Goal: Task Accomplishment & Management: Use online tool/utility

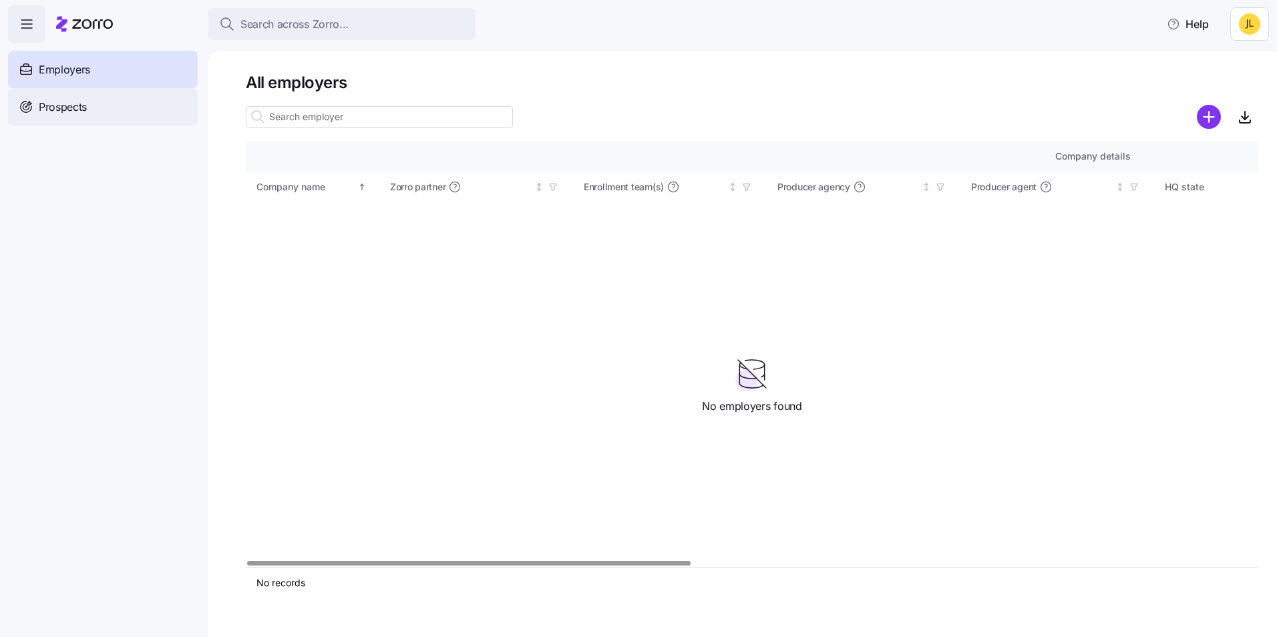
click at [120, 95] on div "Prospects" at bounding box center [103, 106] width 190 height 37
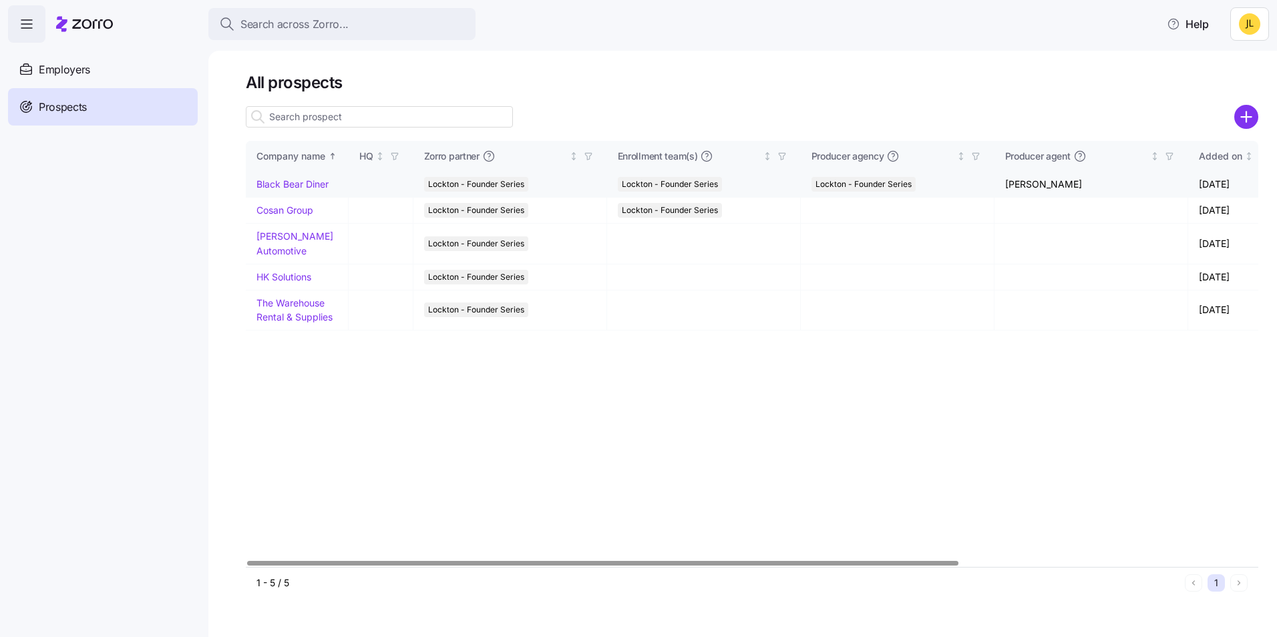
click at [309, 187] on link "Black Bear Diner" at bounding box center [292, 183] width 72 height 11
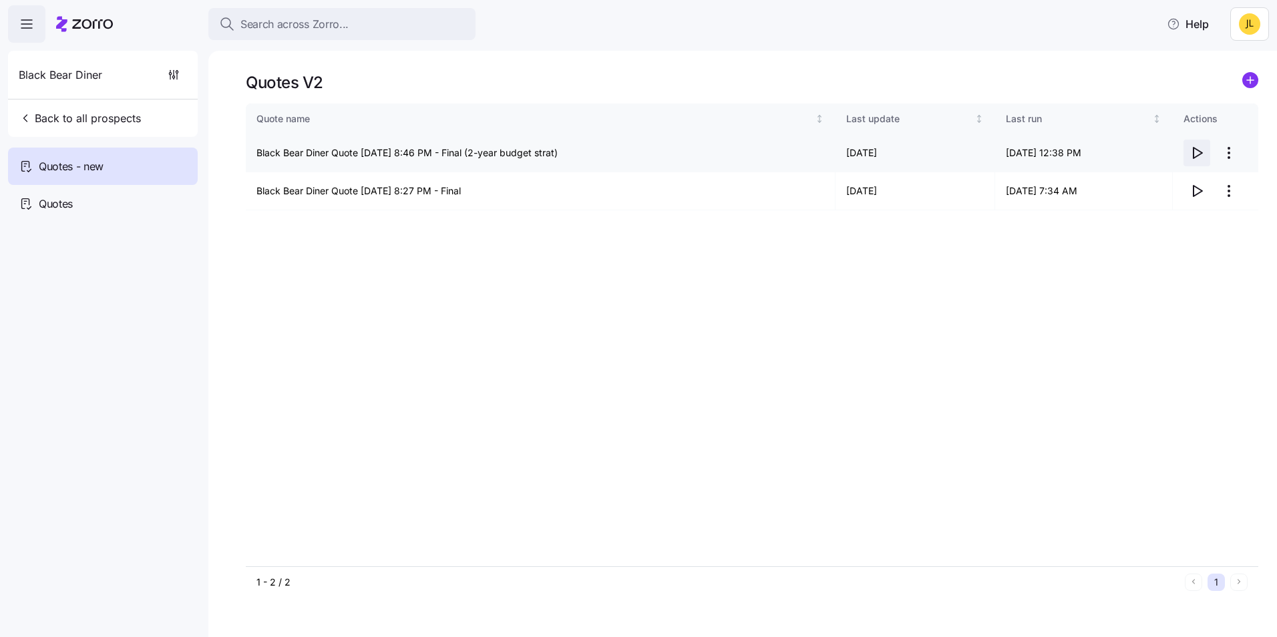
click at [1201, 152] on icon "button" at bounding box center [1197, 153] width 9 height 11
click at [1200, 154] on icon "button" at bounding box center [1197, 153] width 9 height 11
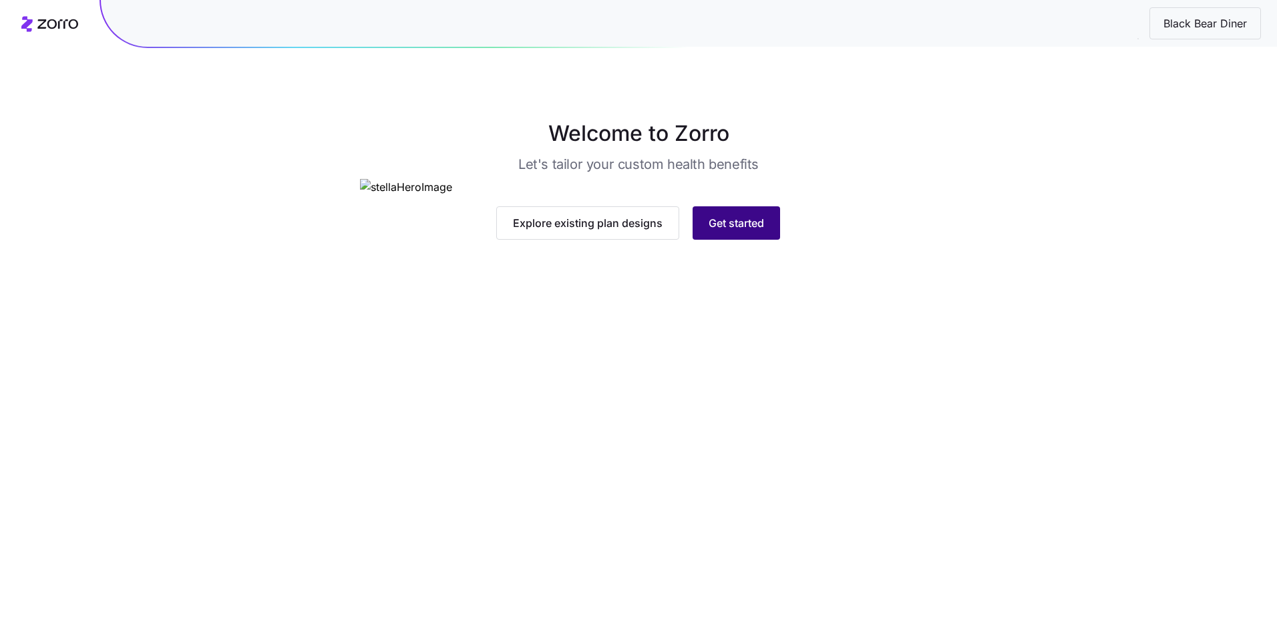
click at [717, 231] on span "Get started" at bounding box center [736, 223] width 55 height 16
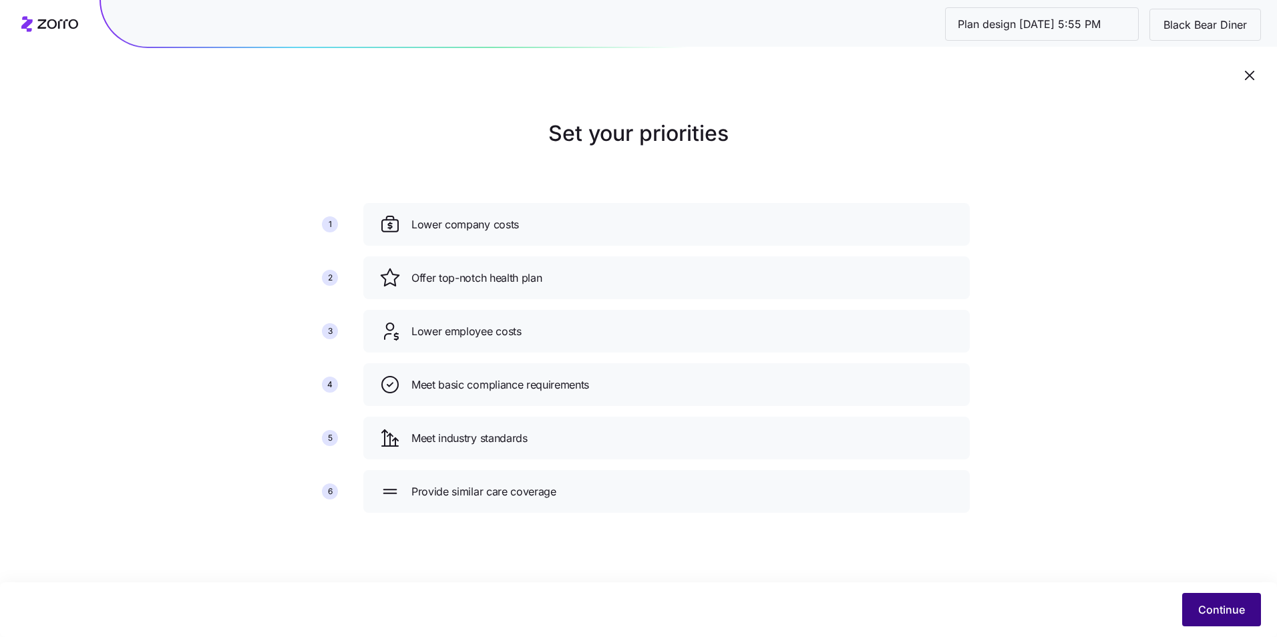
click at [1199, 596] on button "Continue" at bounding box center [1221, 609] width 79 height 33
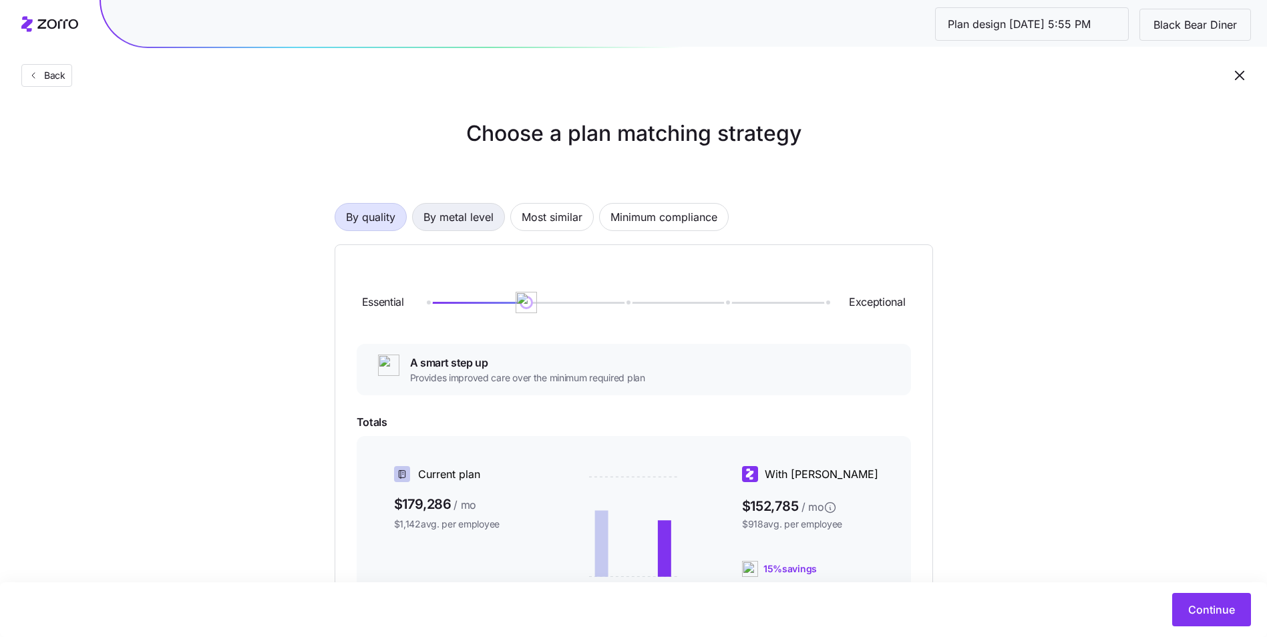
click at [470, 213] on span "By metal level" at bounding box center [458, 217] width 70 height 27
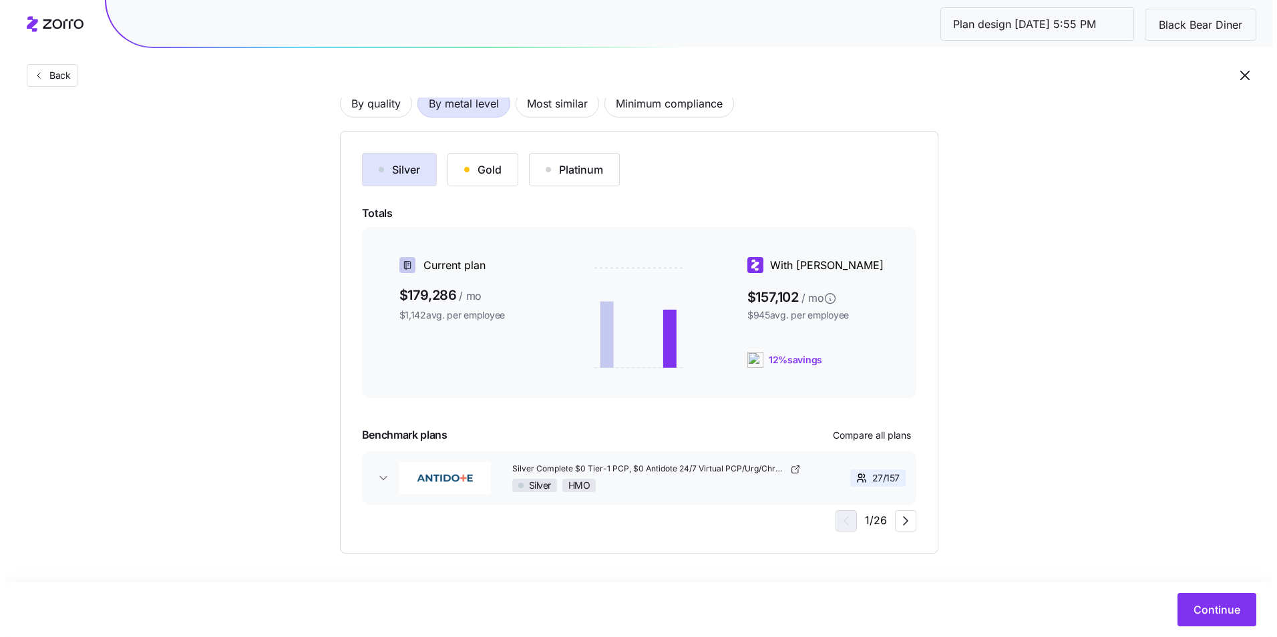
scroll to position [116, 0]
click at [1214, 604] on span "Continue" at bounding box center [1211, 610] width 47 height 16
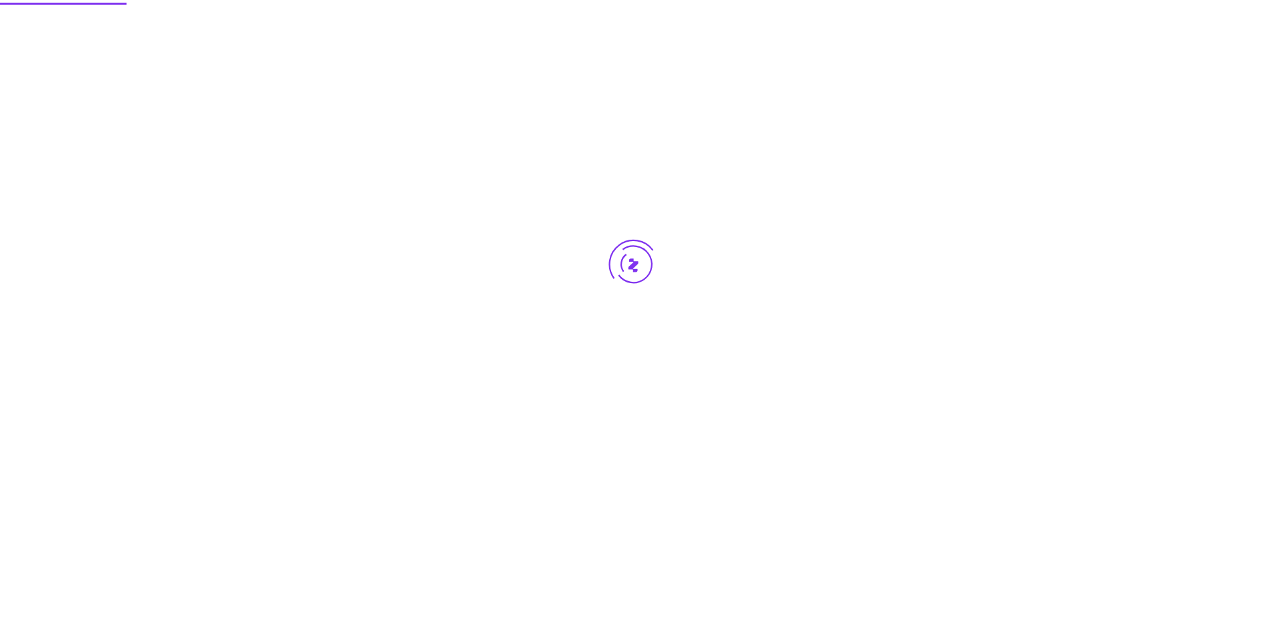
scroll to position [0, 0]
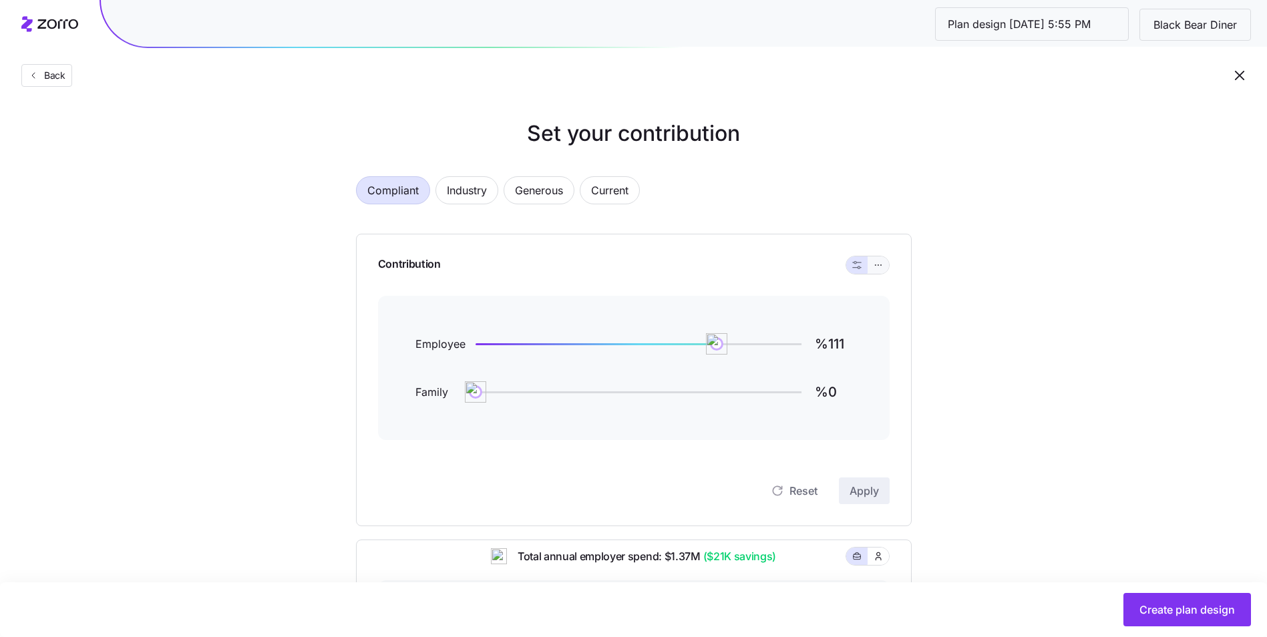
click at [873, 266] on button "button" at bounding box center [878, 265] width 11 height 11
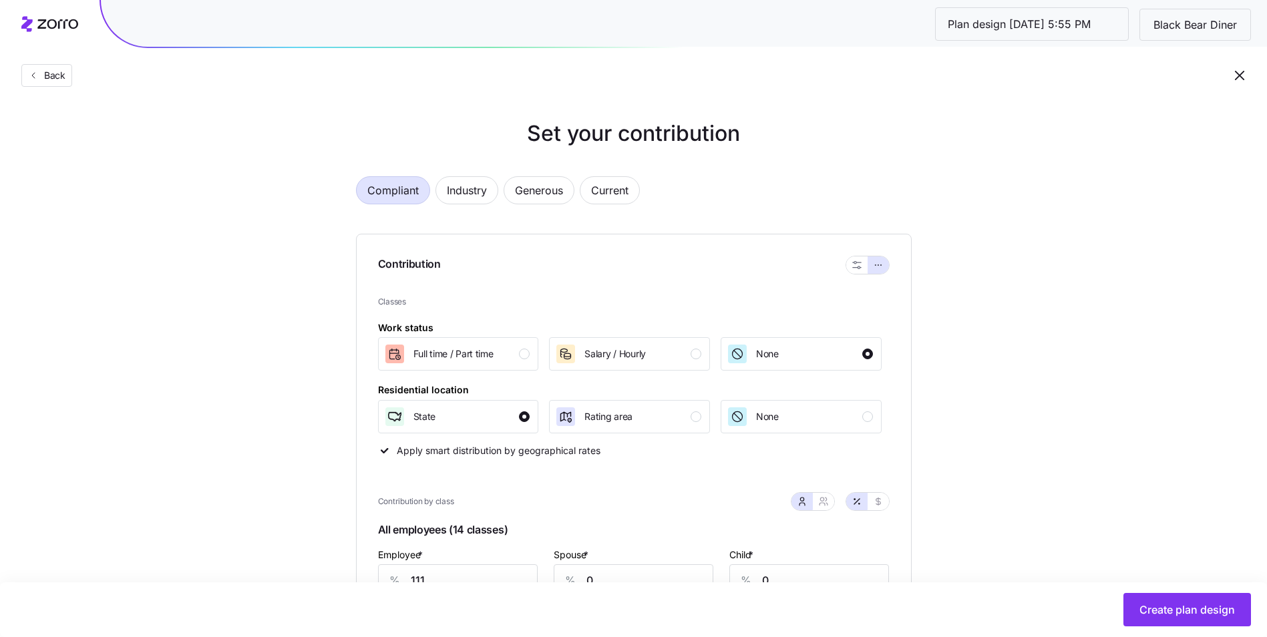
scroll to position [134, 0]
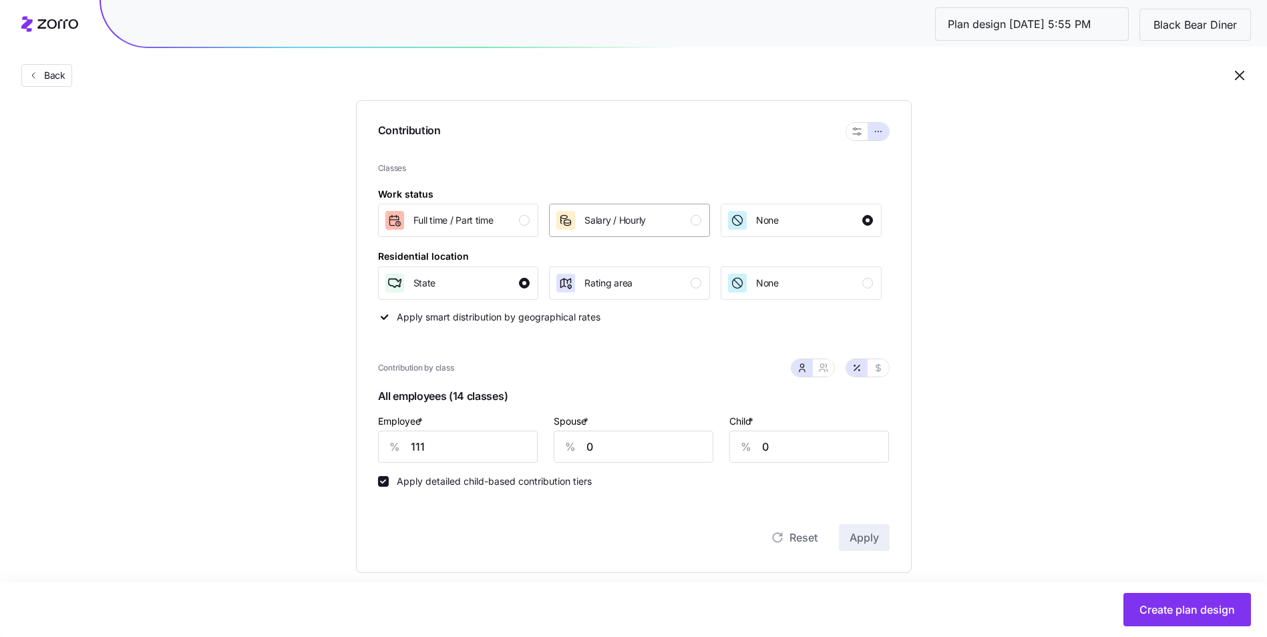
click at [640, 226] on span "Salary / Hourly" at bounding box center [614, 220] width 61 height 13
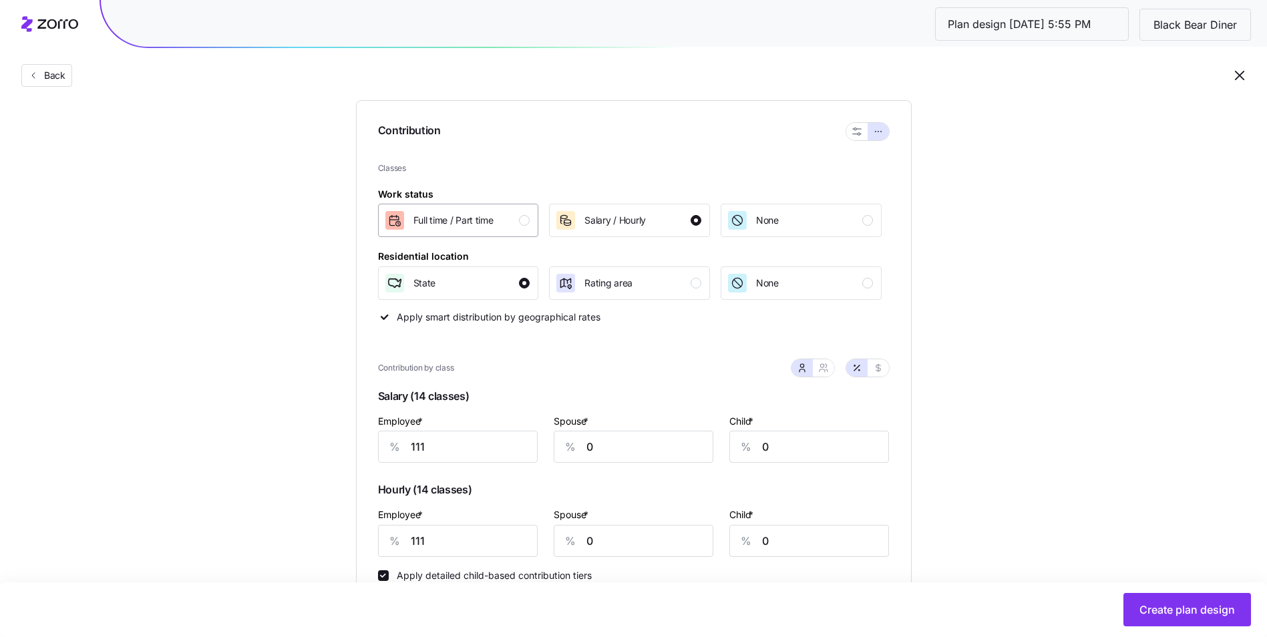
click at [483, 221] on span "Full time / Part time" at bounding box center [453, 220] width 80 height 13
click at [639, 293] on div "Rating area" at bounding box center [628, 282] width 146 height 21
drag, startPoint x: 440, startPoint y: 445, endPoint x: 384, endPoint y: 449, distance: 56.2
click at [384, 449] on div "% 111" at bounding box center [458, 447] width 160 height 32
type input "85"
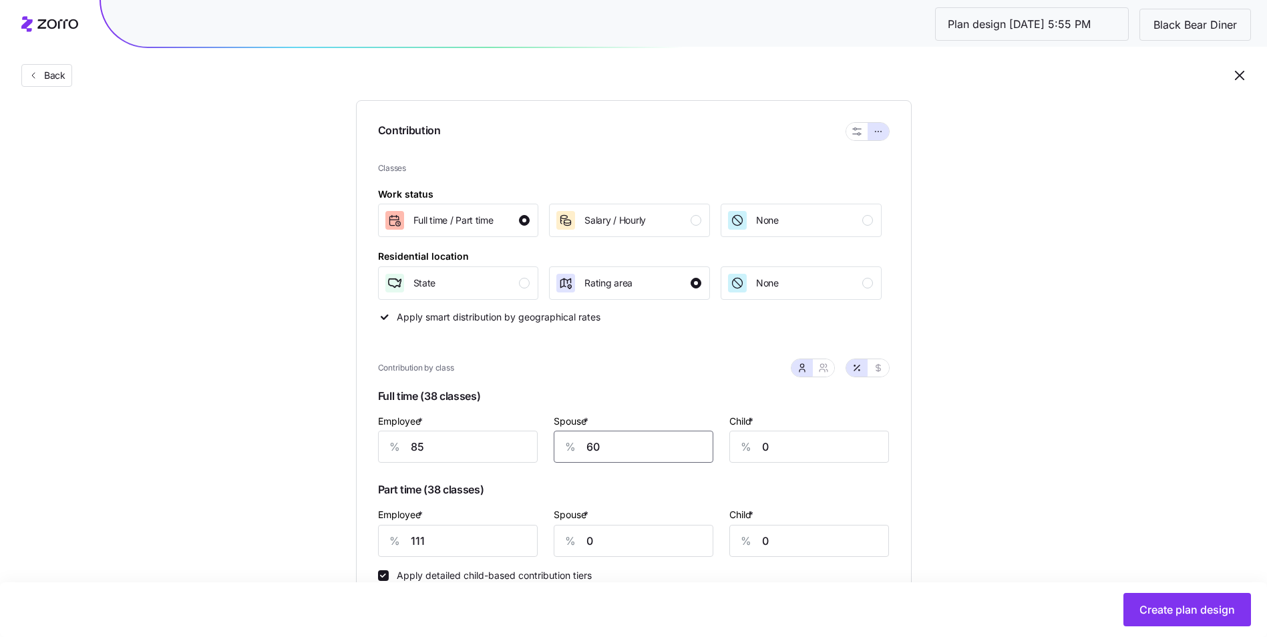
type input "60"
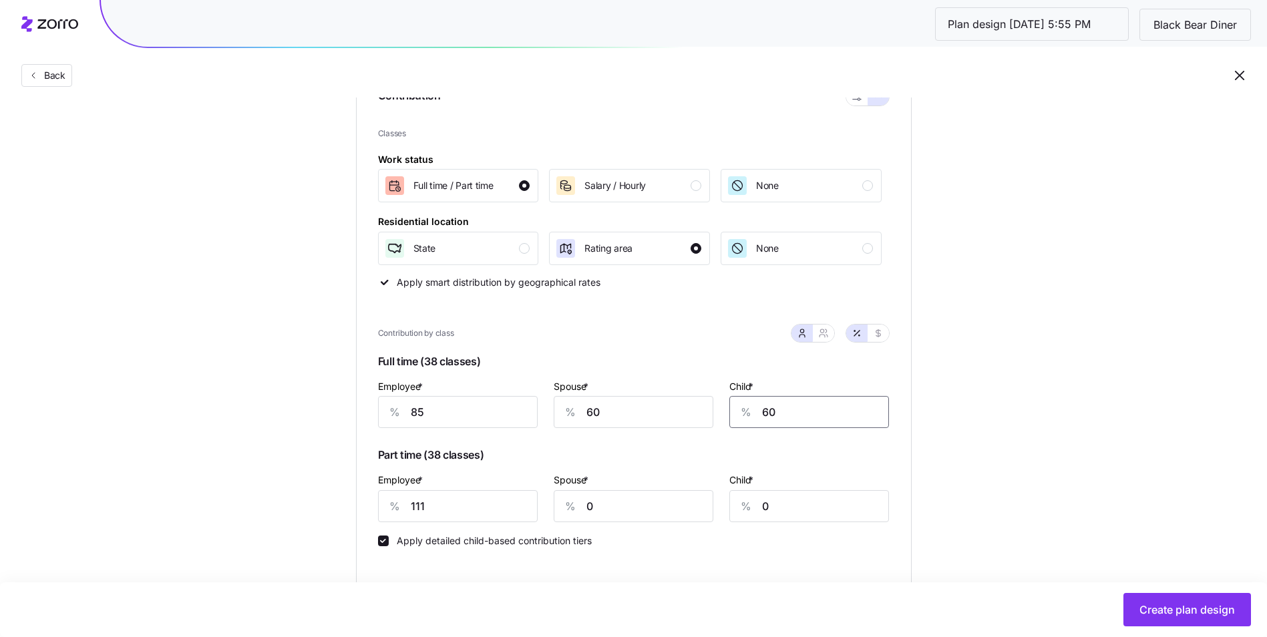
scroll to position [200, 0]
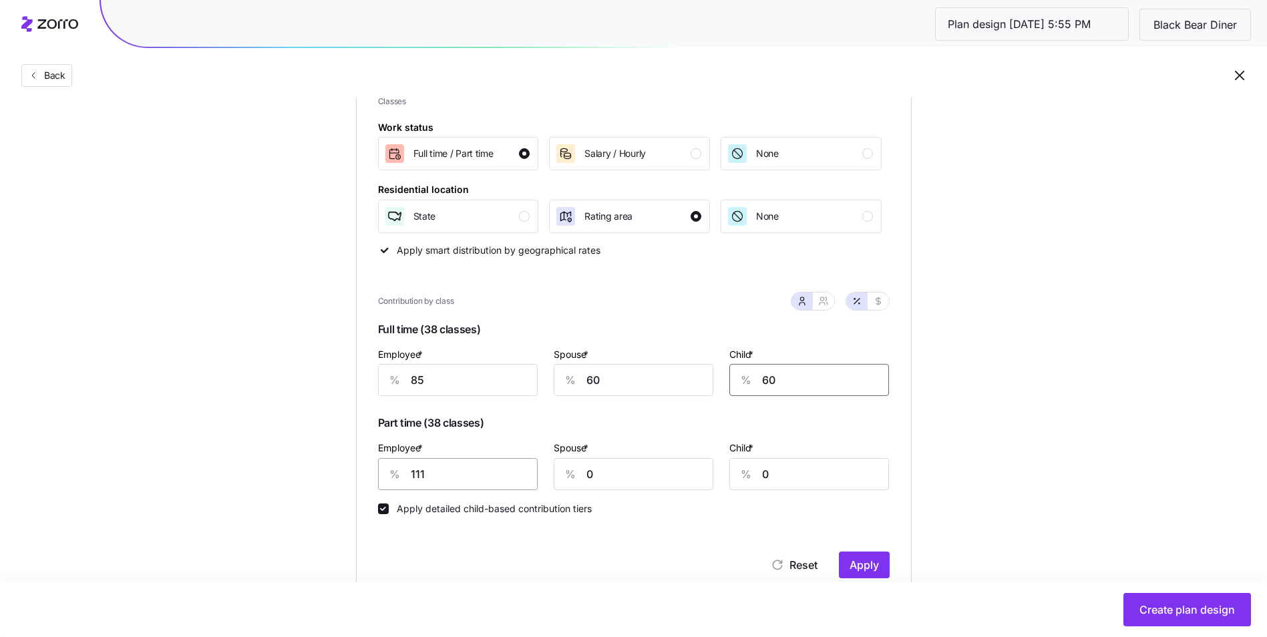
type input "60"
drag, startPoint x: 449, startPoint y: 479, endPoint x: 395, endPoint y: 477, distance: 53.5
click at [395, 477] on div "% 111" at bounding box center [458, 474] width 160 height 32
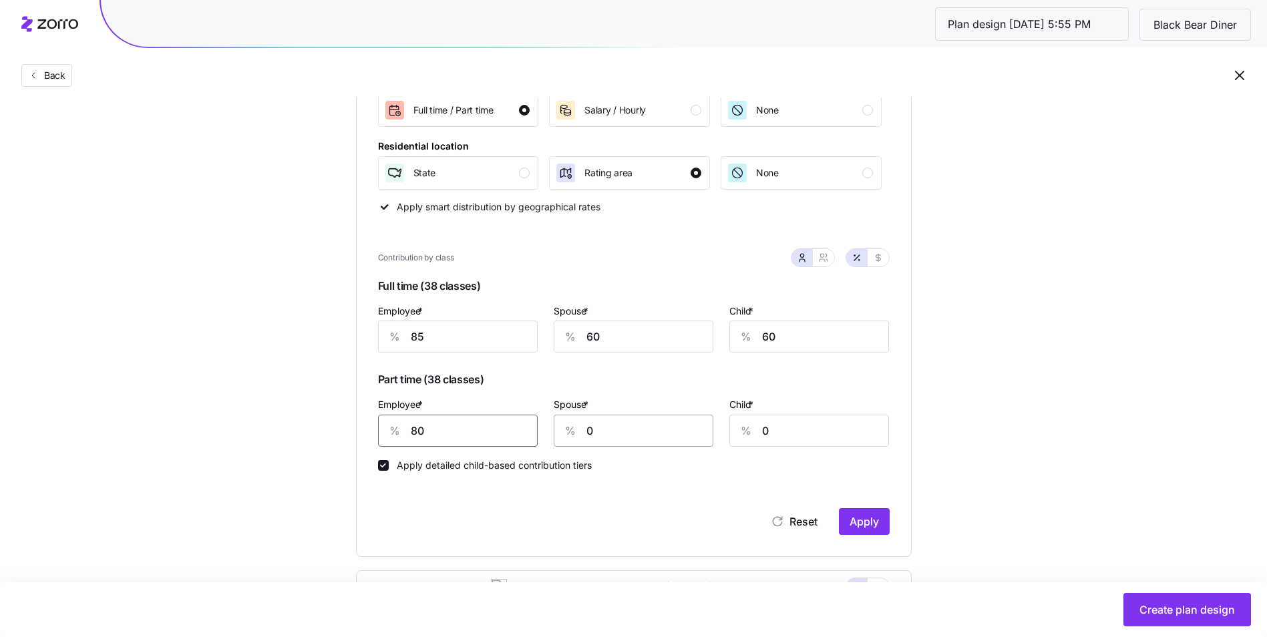
scroll to position [267, 0]
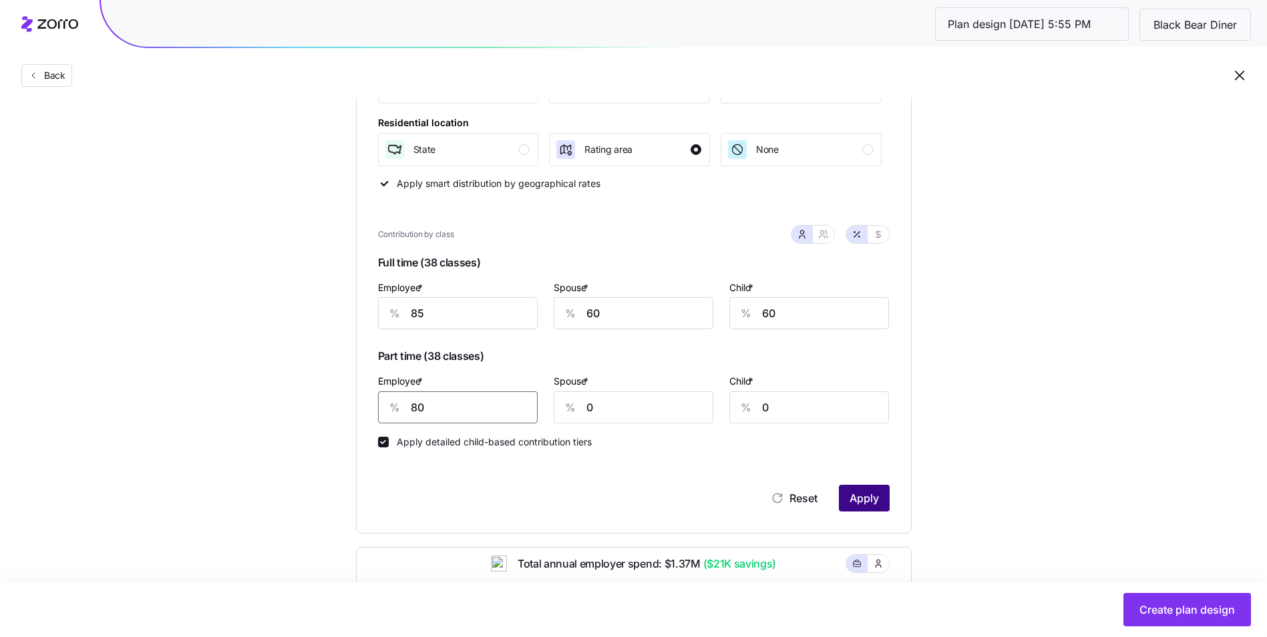
type input "80"
click at [859, 506] on button "Apply" at bounding box center [864, 498] width 51 height 27
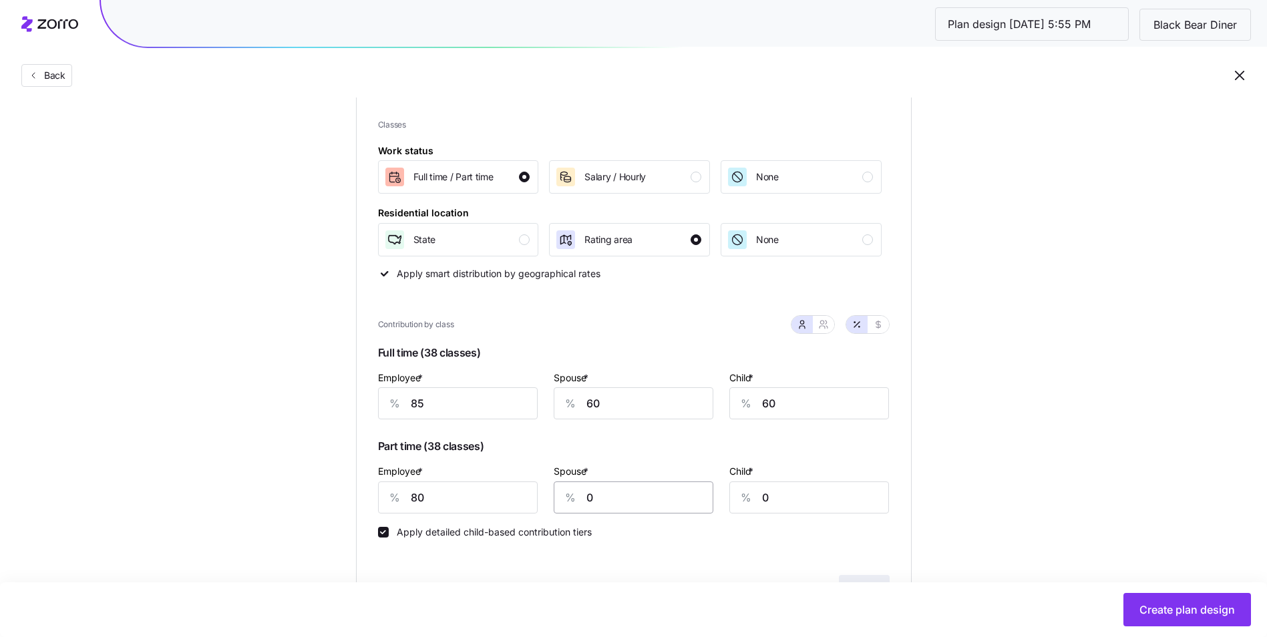
scroll to position [254, 0]
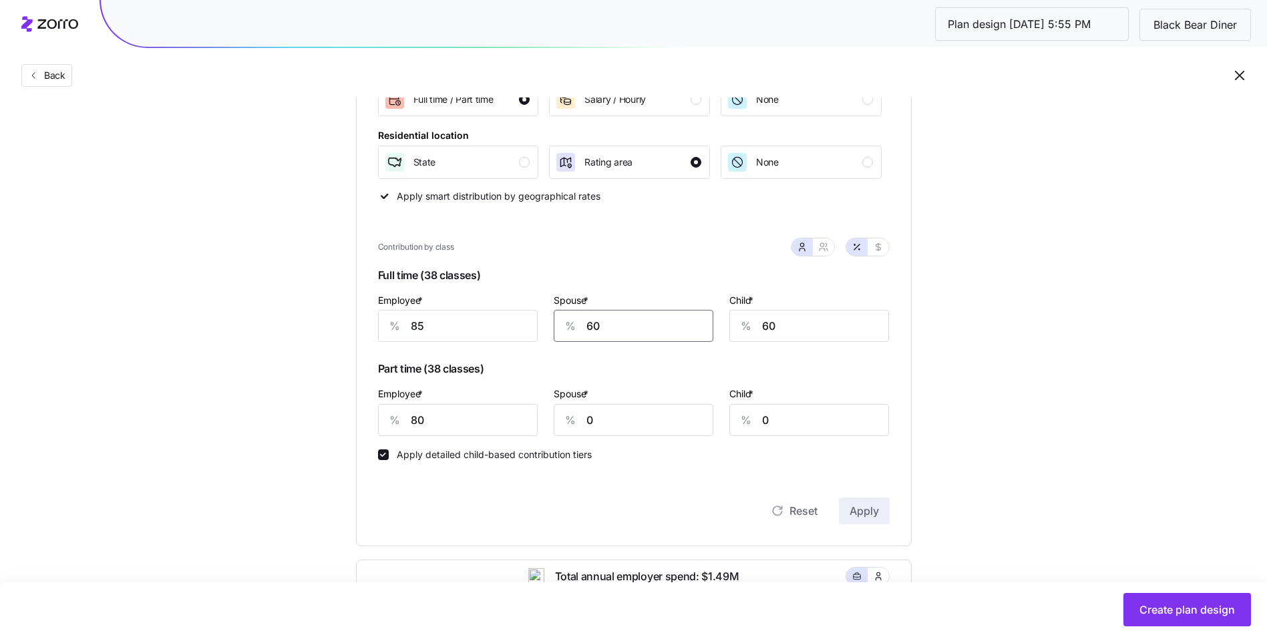
drag, startPoint x: 620, startPoint y: 325, endPoint x: 583, endPoint y: 331, distance: 37.1
click at [583, 331] on div "% 60" at bounding box center [634, 326] width 160 height 32
type input "50"
click at [447, 324] on input "85" at bounding box center [458, 326] width 160 height 32
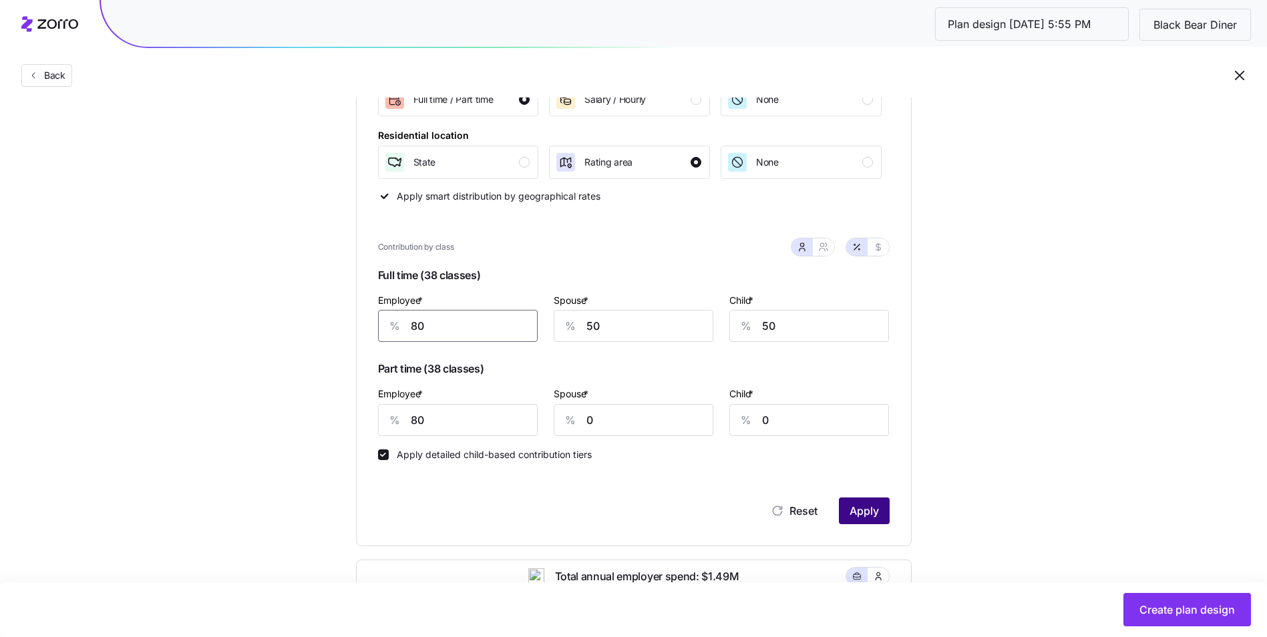
type input "80"
click at [861, 506] on span "Apply" at bounding box center [863, 511] width 29 height 16
drag, startPoint x: 425, startPoint y: 419, endPoint x: 401, endPoint y: 423, distance: 24.9
click at [401, 423] on div "% 80" at bounding box center [458, 420] width 160 height 32
type input "75"
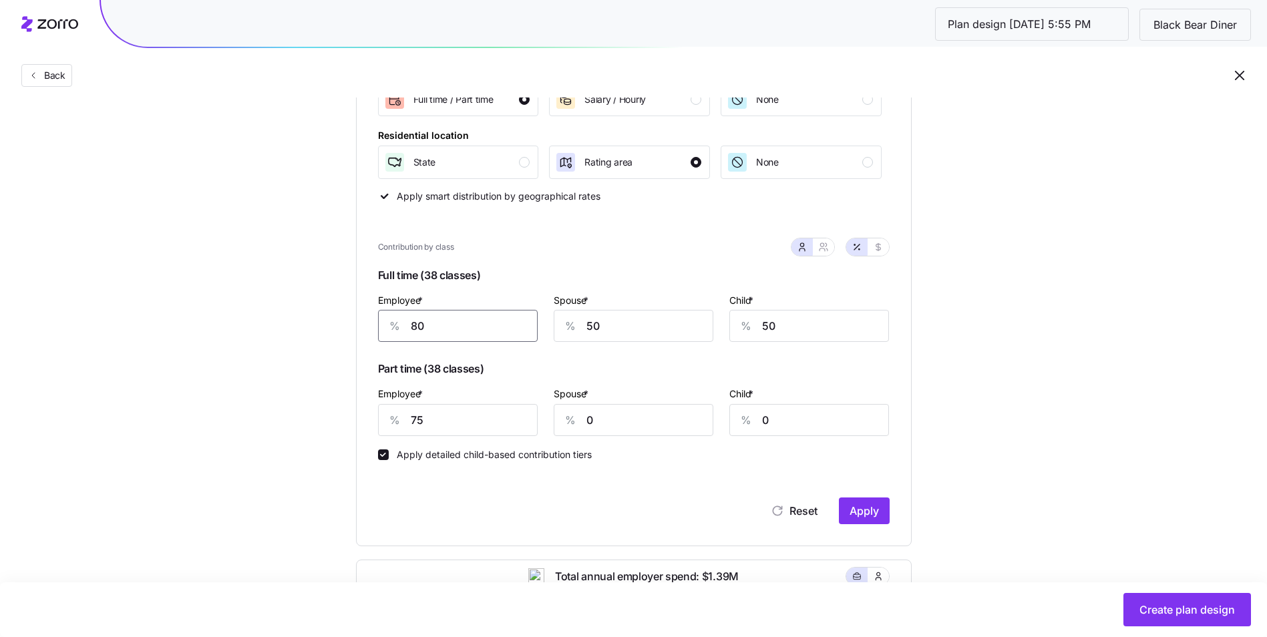
click at [437, 325] on input "80" at bounding box center [458, 326] width 160 height 32
type input "75"
click at [881, 516] on button "Apply" at bounding box center [864, 511] width 51 height 27
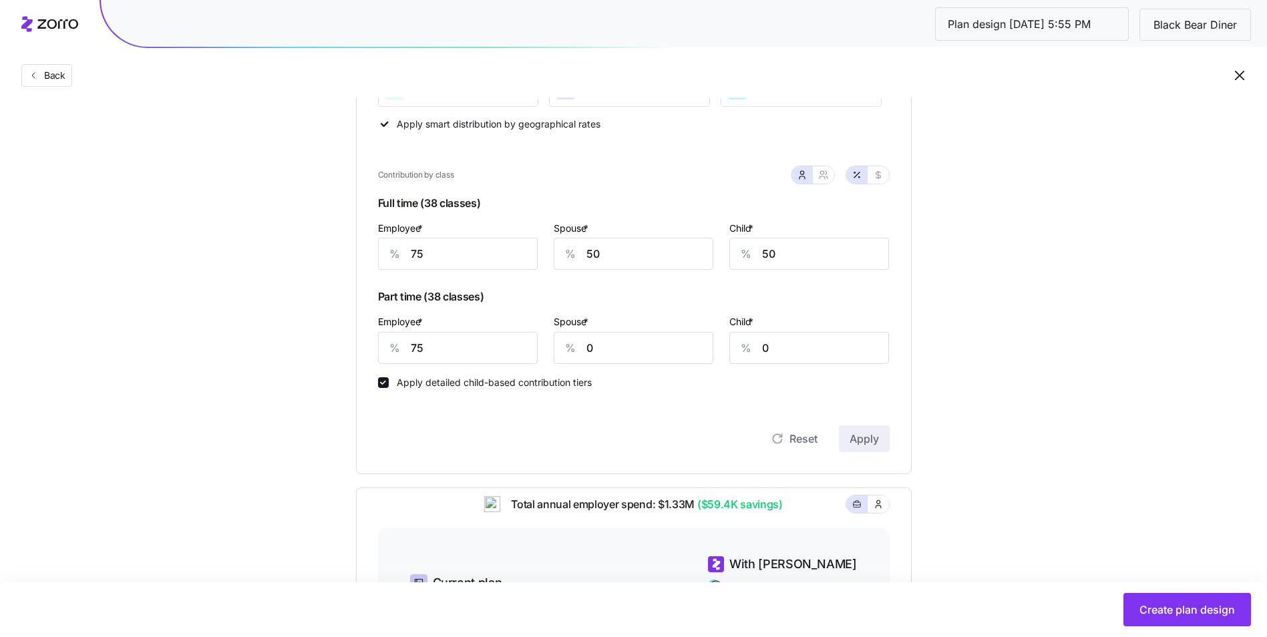
scroll to position [321, 0]
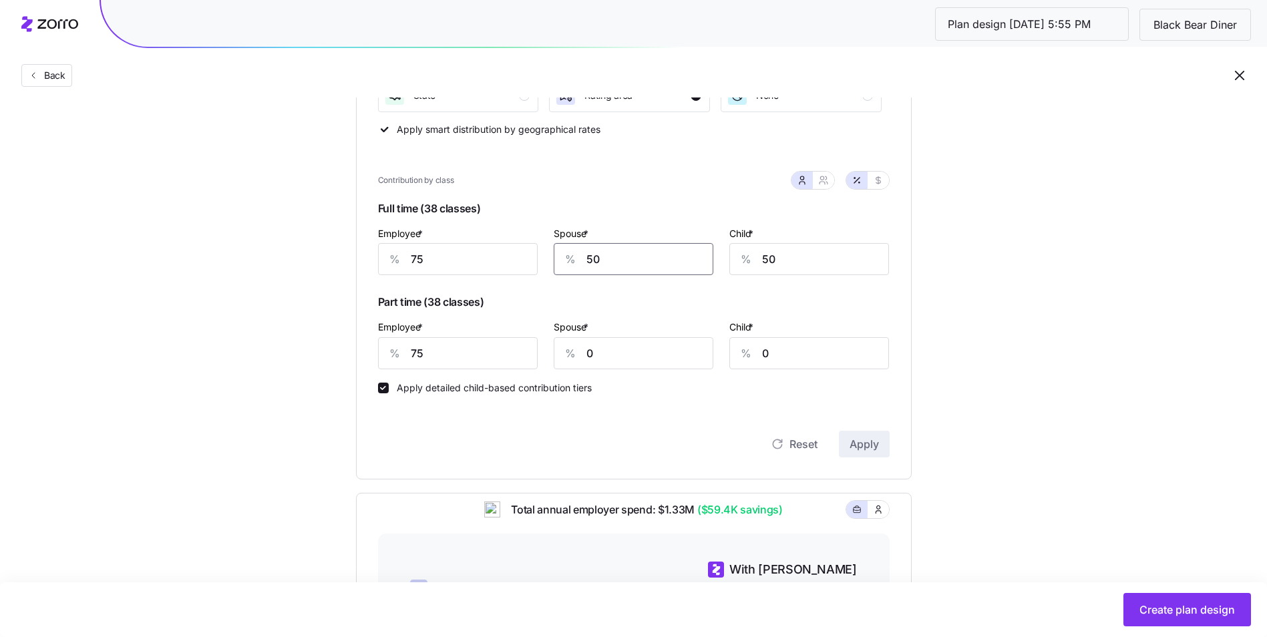
drag, startPoint x: 610, startPoint y: 260, endPoint x: 574, endPoint y: 264, distance: 35.6
click at [574, 264] on div "% 50" at bounding box center [634, 259] width 160 height 32
type input "45"
click at [884, 457] on button "Apply" at bounding box center [864, 444] width 51 height 27
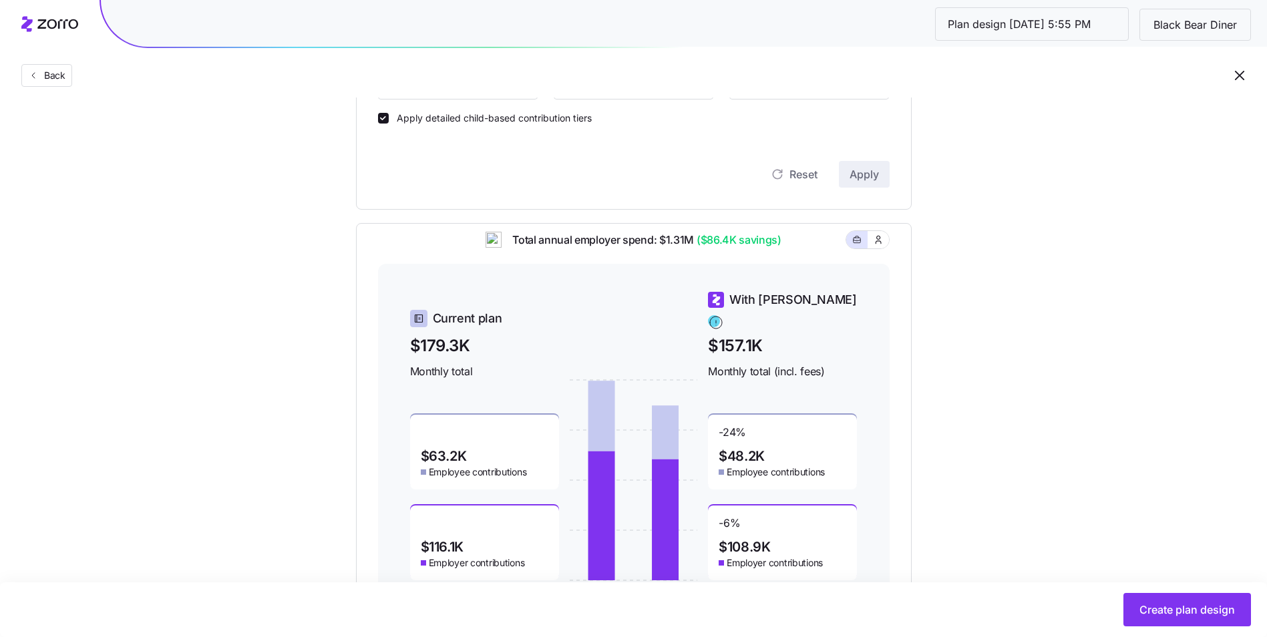
scroll to position [655, 0]
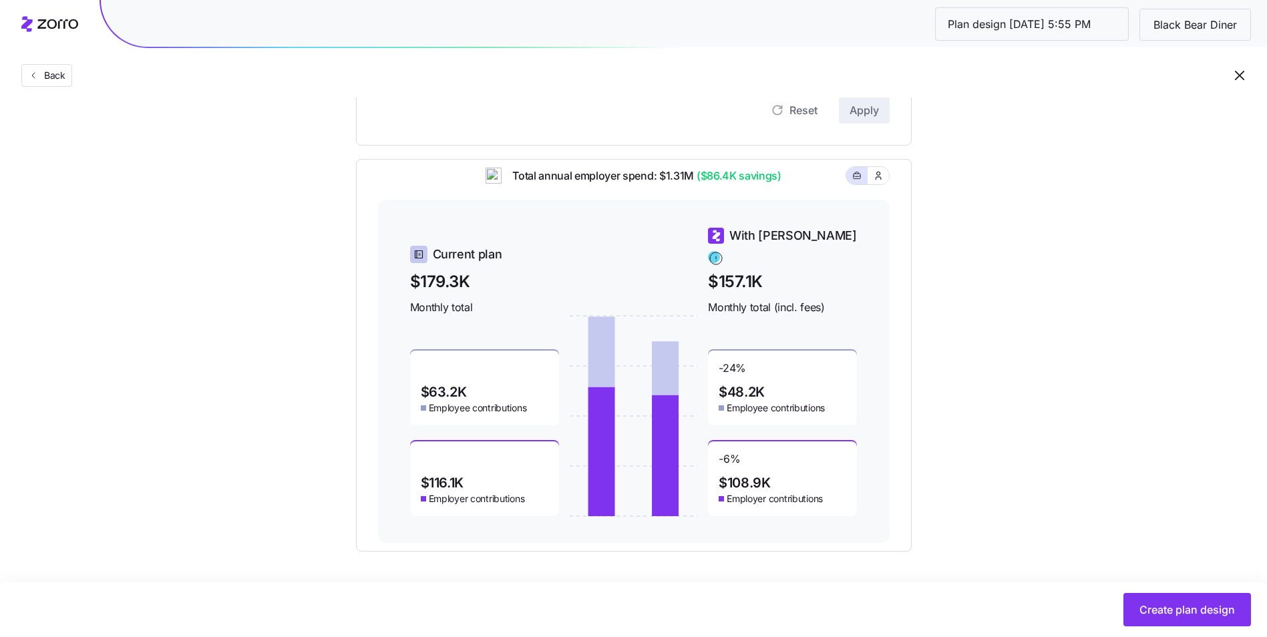
click at [1042, 355] on div "Set your contribution Compliant Industry Generous Current Contribution Classes …" at bounding box center [633, 6] width 1267 height 1089
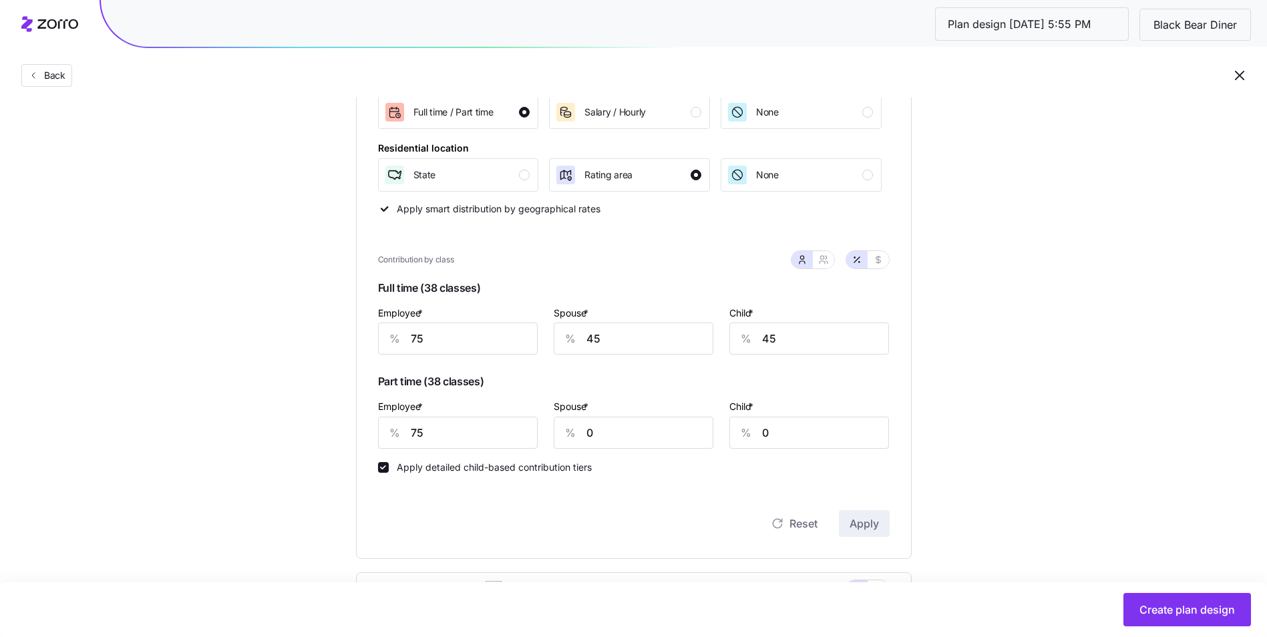
scroll to position [254, 0]
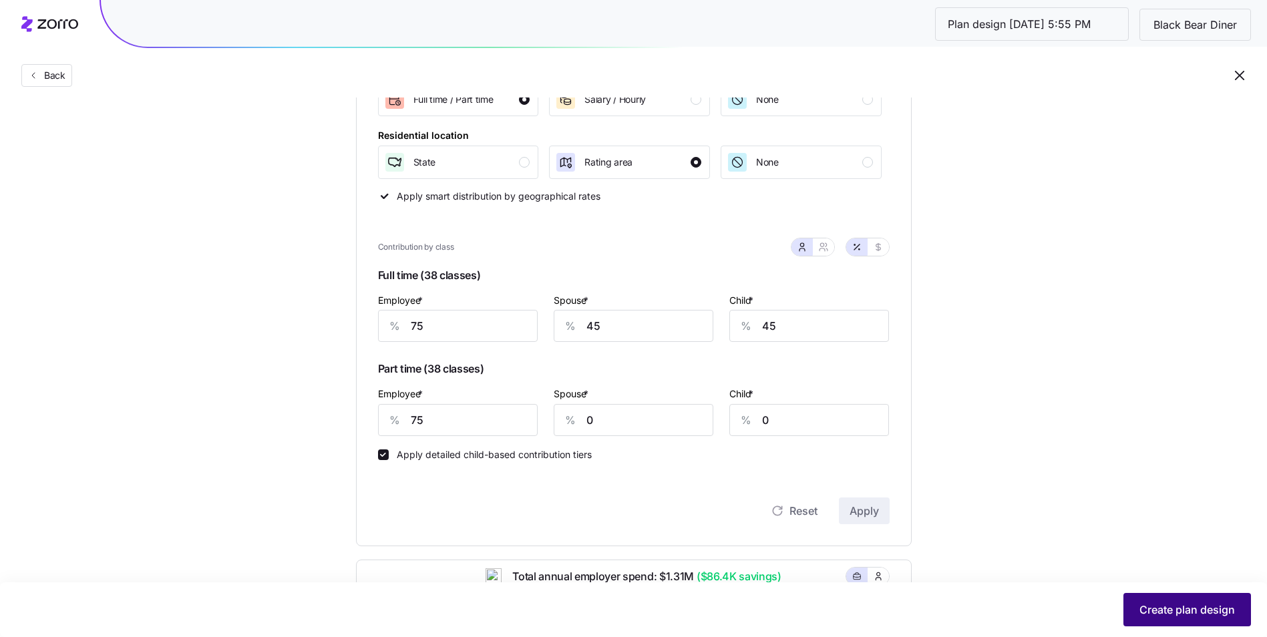
click at [1180, 608] on span "Create plan design" at bounding box center [1186, 610] width 95 height 16
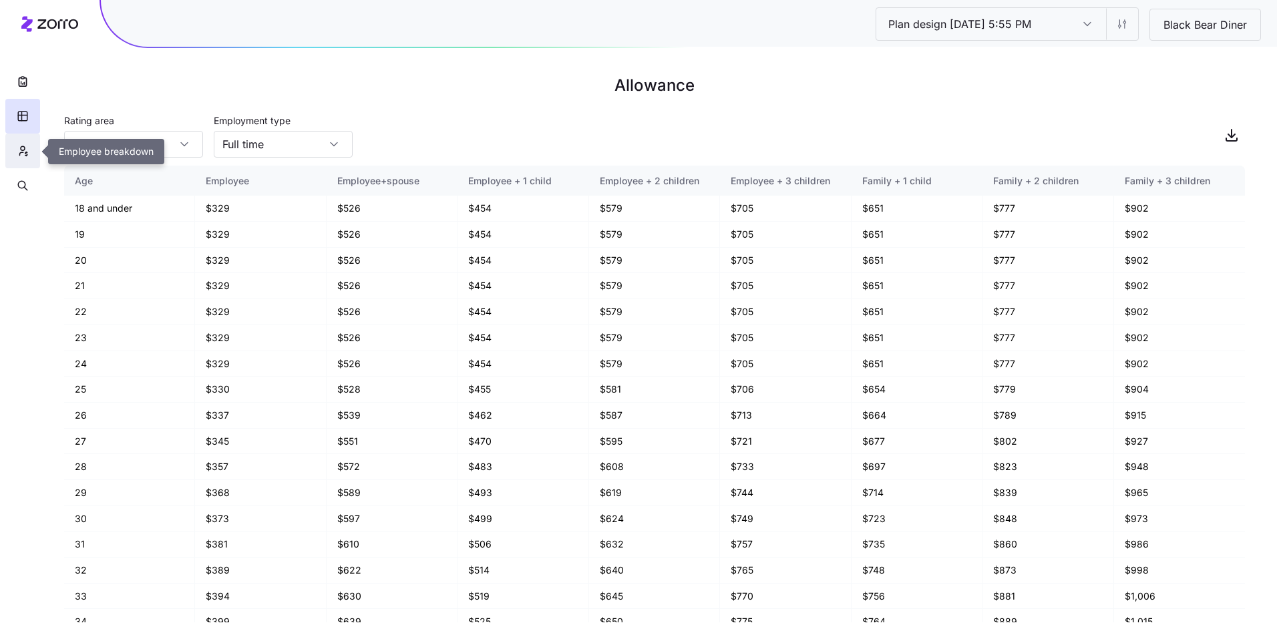
click at [27, 153] on icon "button" at bounding box center [23, 150] width 12 height 13
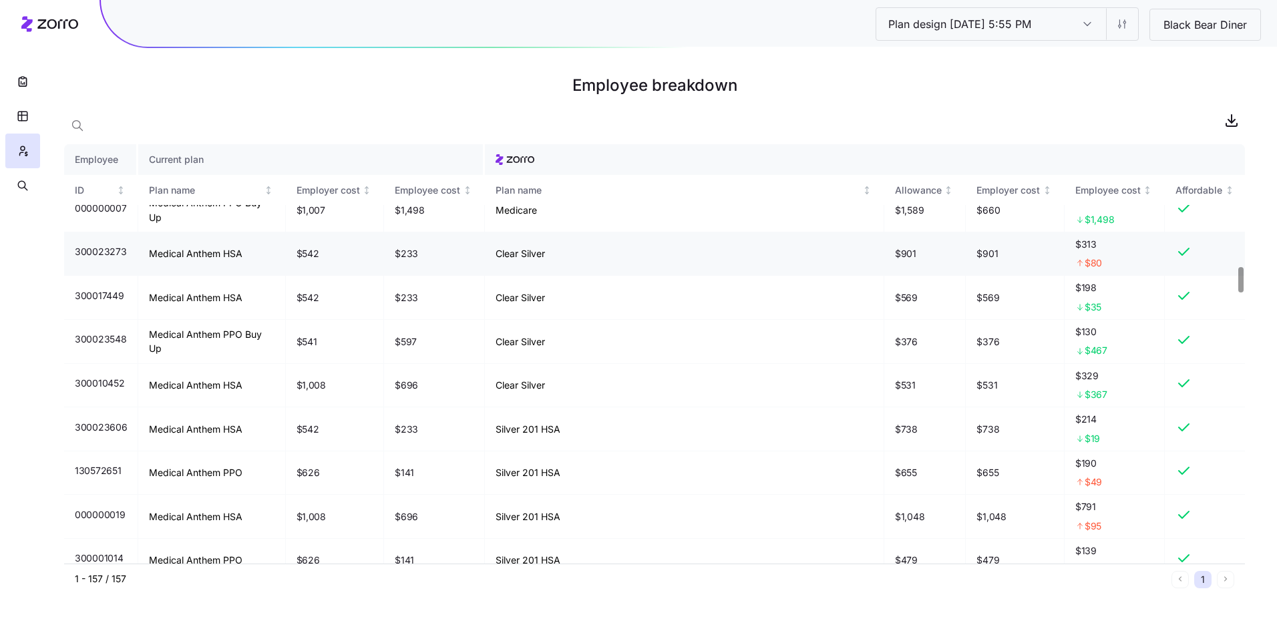
scroll to position [2204, 0]
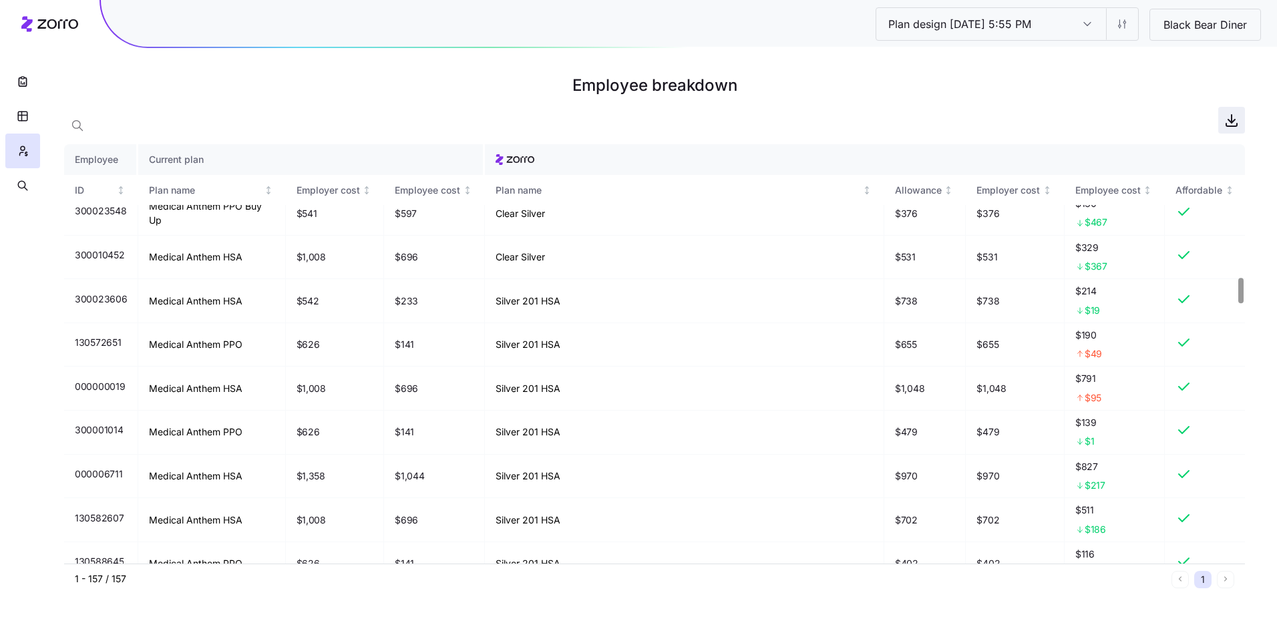
click at [1230, 130] on span "button" at bounding box center [1231, 120] width 25 height 25
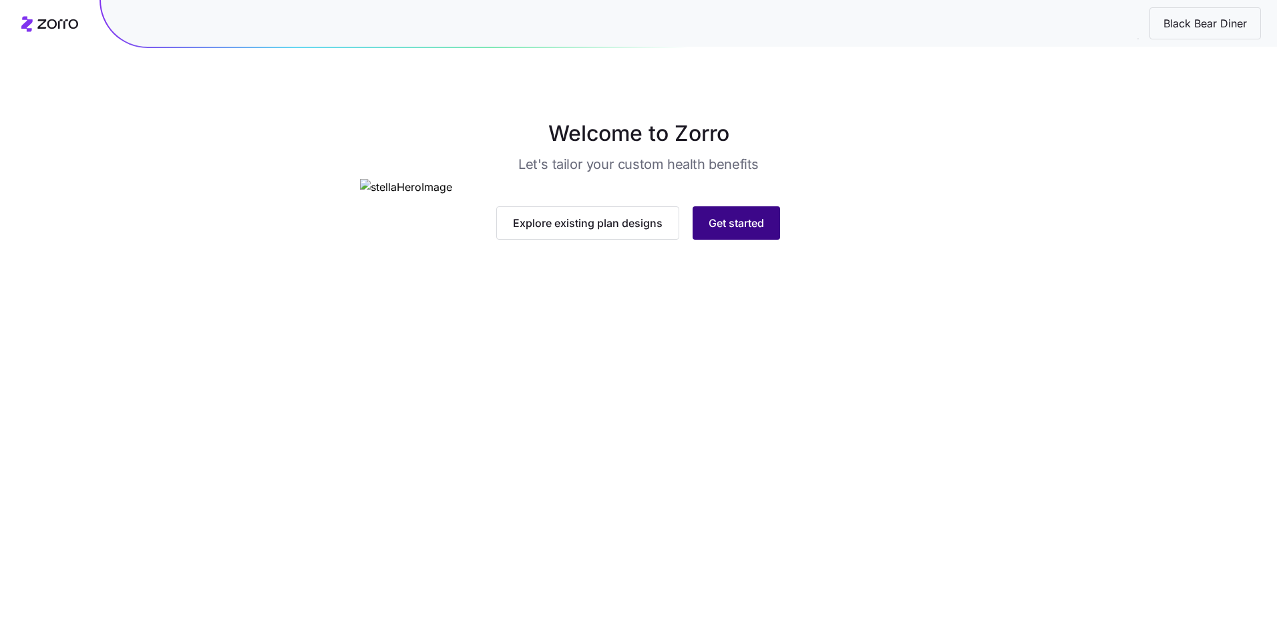
click at [738, 231] on span "Get started" at bounding box center [736, 223] width 55 height 16
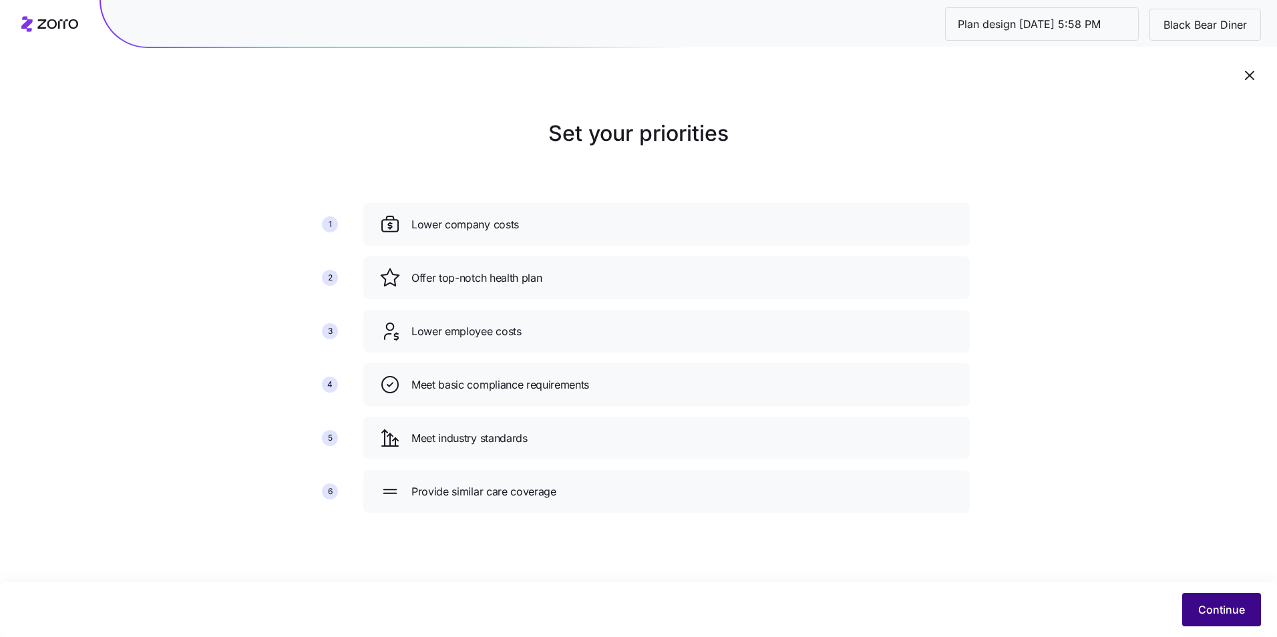
click at [1207, 604] on span "Continue" at bounding box center [1221, 610] width 47 height 16
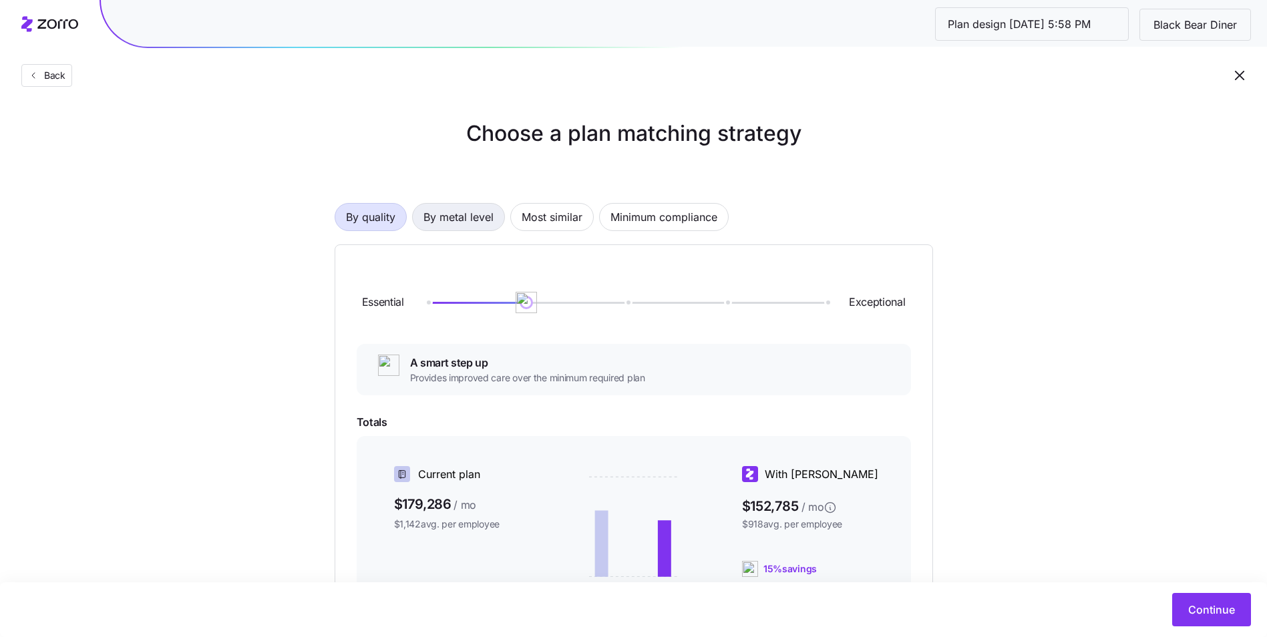
click at [456, 206] on span "By metal level" at bounding box center [458, 217] width 70 height 27
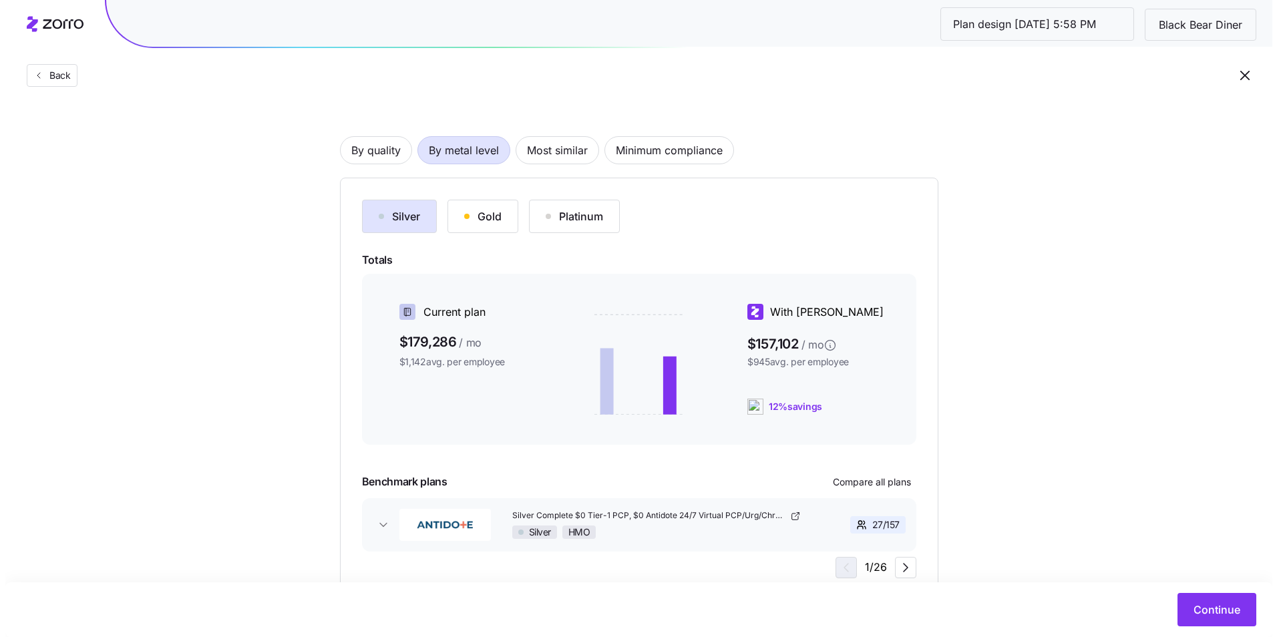
scroll to position [116, 0]
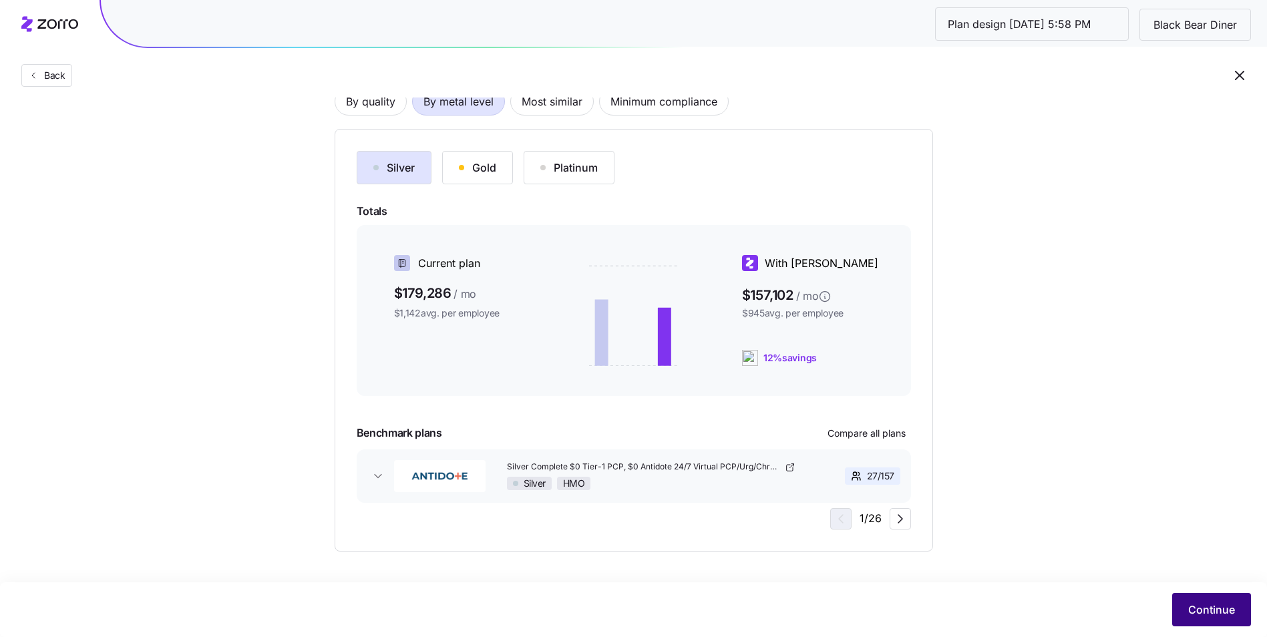
click at [1187, 606] on button "Continue" at bounding box center [1211, 609] width 79 height 33
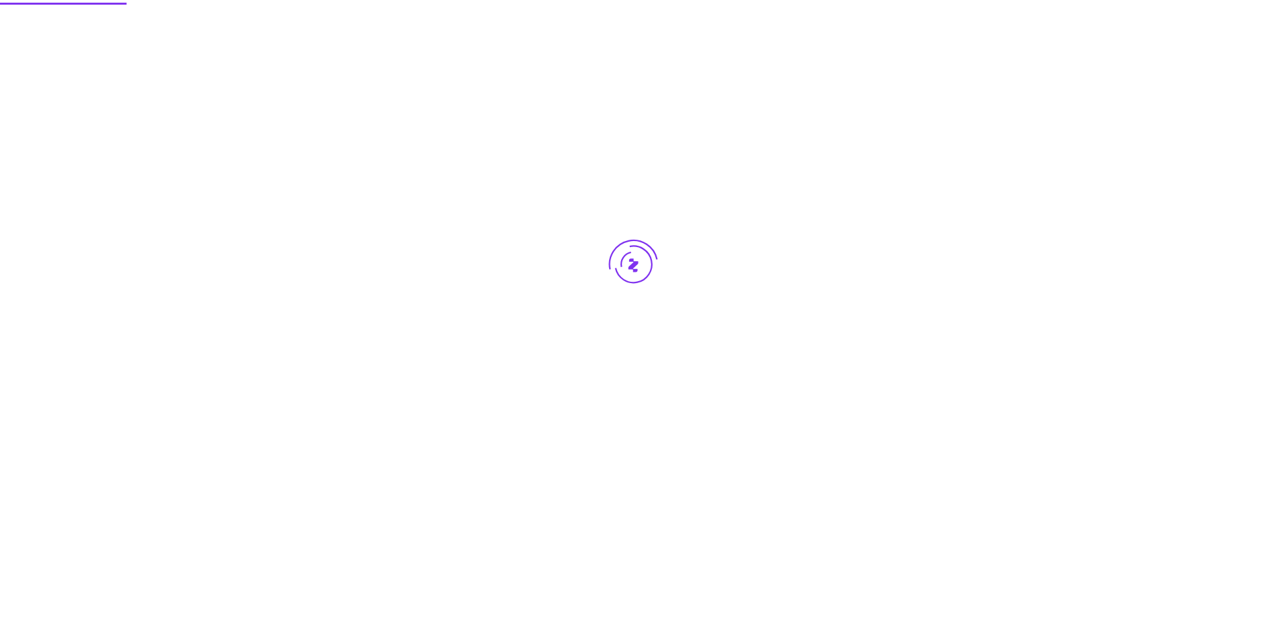
scroll to position [0, 0]
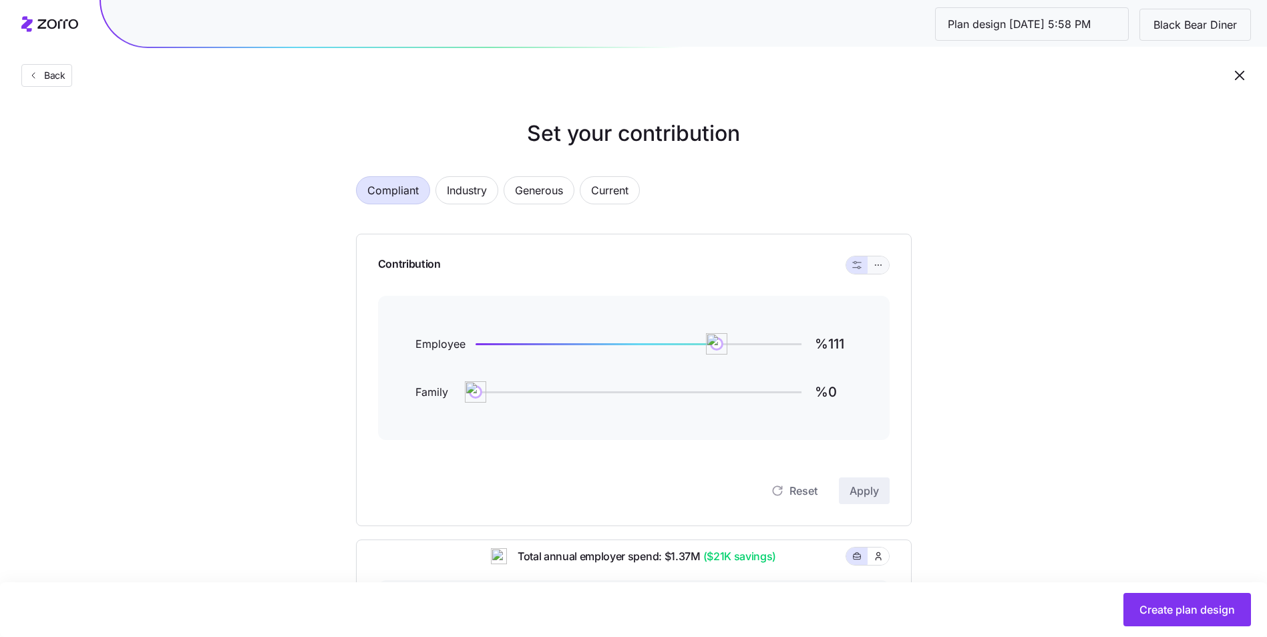
click at [880, 266] on icon "button" at bounding box center [877, 265] width 9 height 16
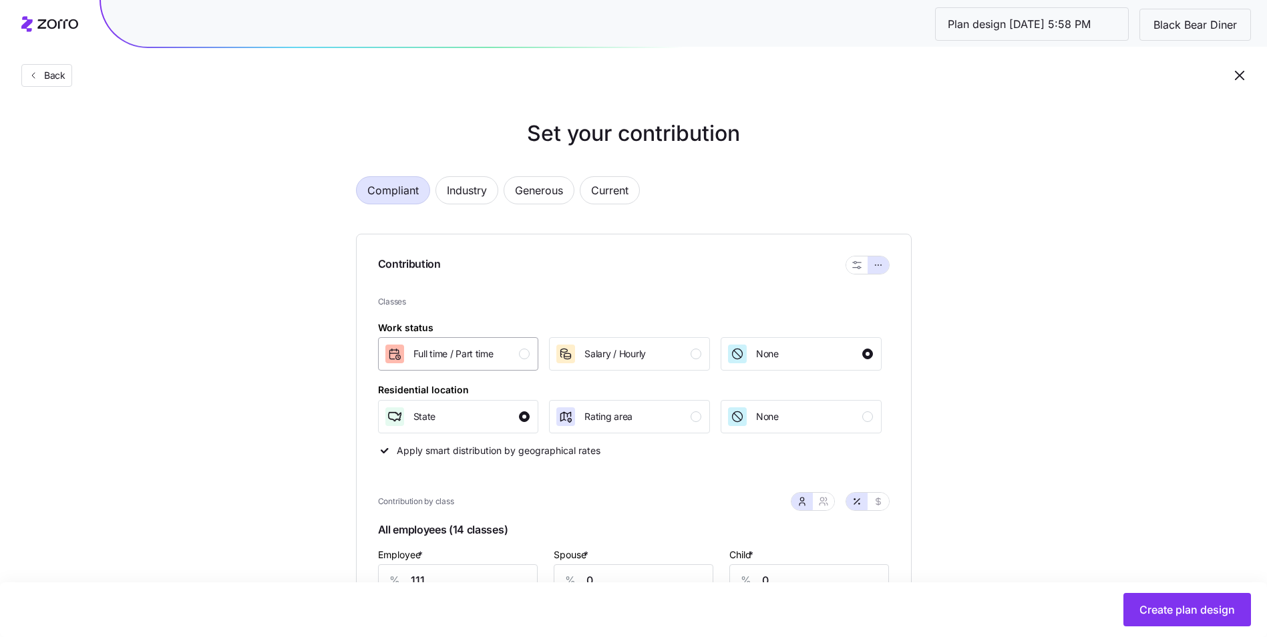
click at [459, 359] on span "Full time / Part time" at bounding box center [453, 353] width 80 height 13
click at [626, 415] on span "Rating area" at bounding box center [608, 416] width 48 height 13
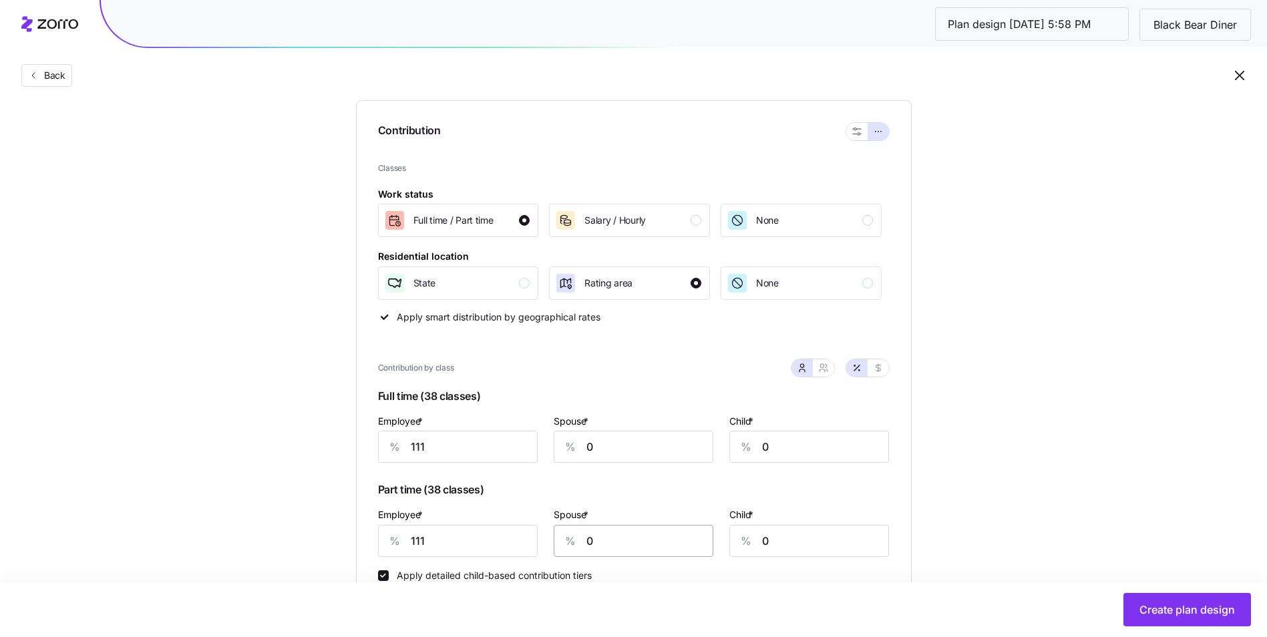
scroll to position [267, 0]
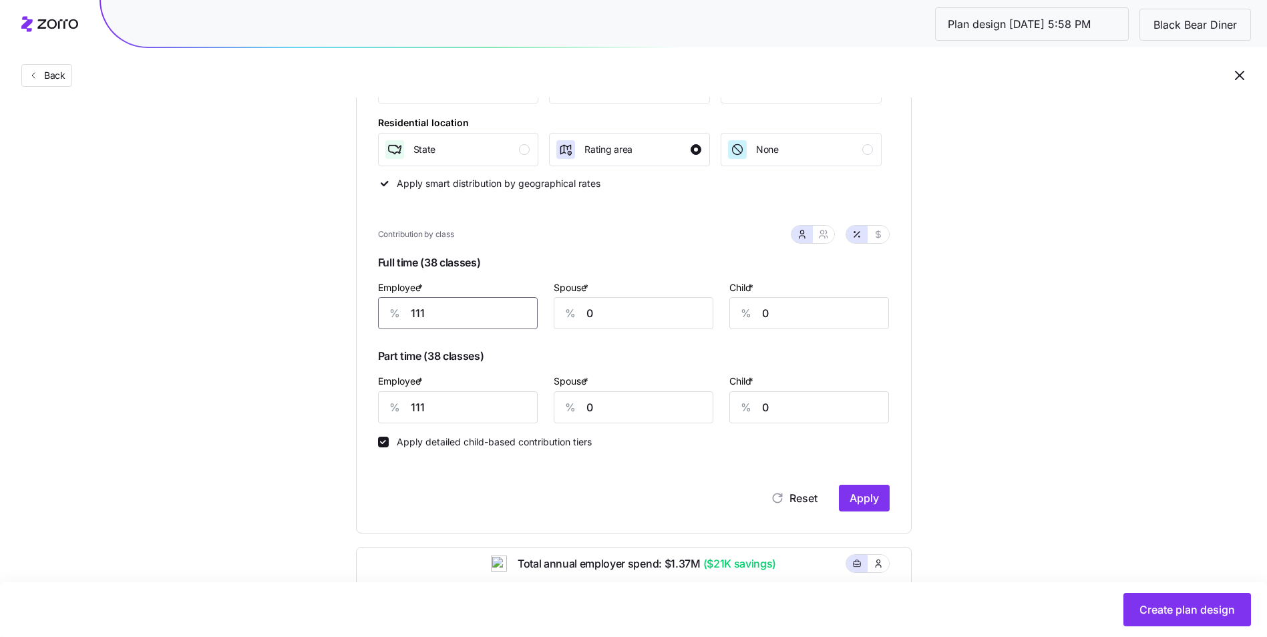
drag, startPoint x: 448, startPoint y: 315, endPoint x: 383, endPoint y: 321, distance: 65.1
click at [383, 321] on div "% 111" at bounding box center [458, 313] width 160 height 32
type input "80"
type input "50"
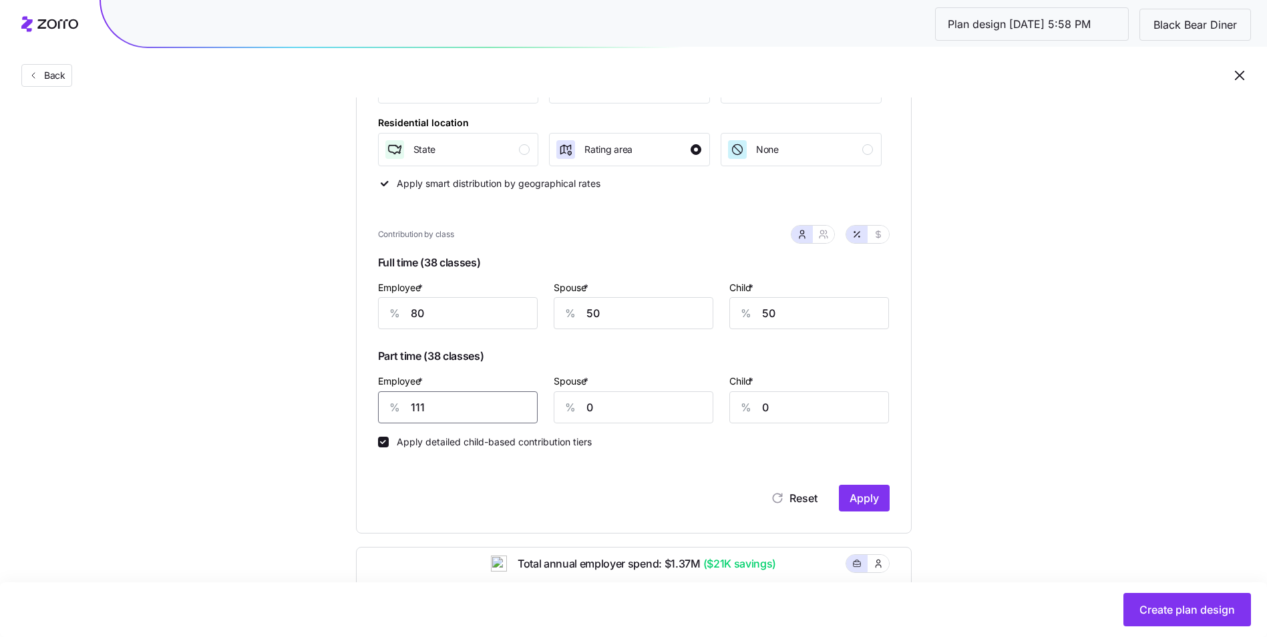
drag, startPoint x: 456, startPoint y: 408, endPoint x: 408, endPoint y: 406, distance: 48.1
click at [408, 406] on div "% 111" at bounding box center [458, 407] width 160 height 32
type input "75"
click at [873, 498] on span "Apply" at bounding box center [863, 498] width 29 height 16
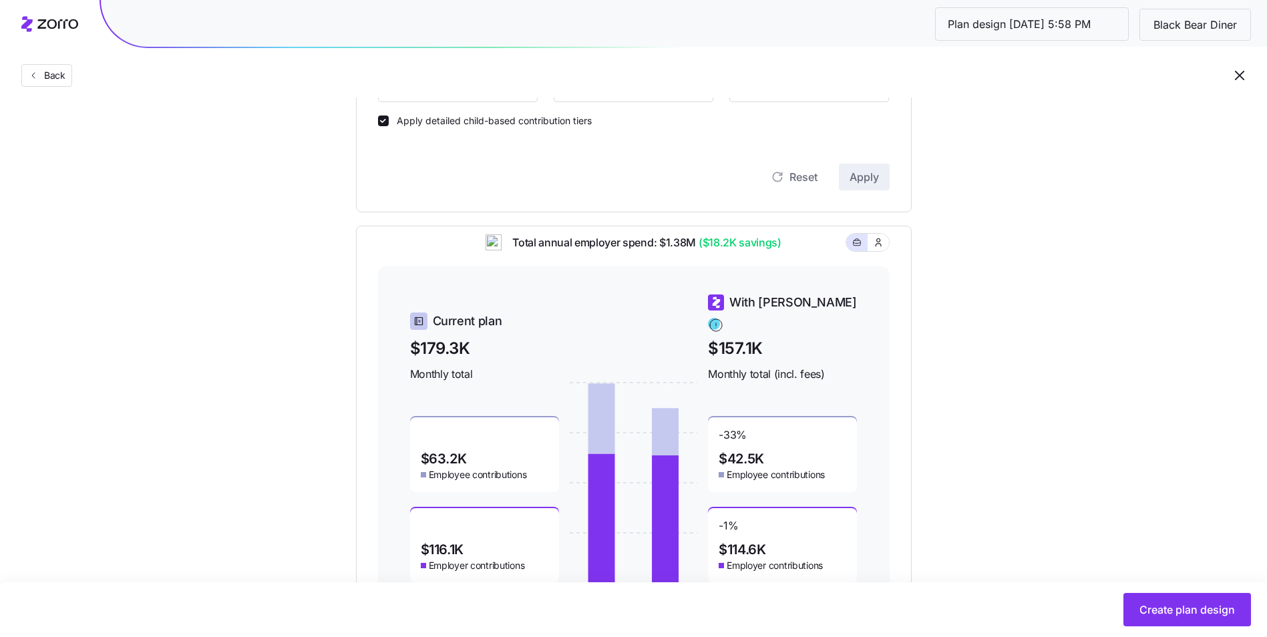
scroll to position [655, 0]
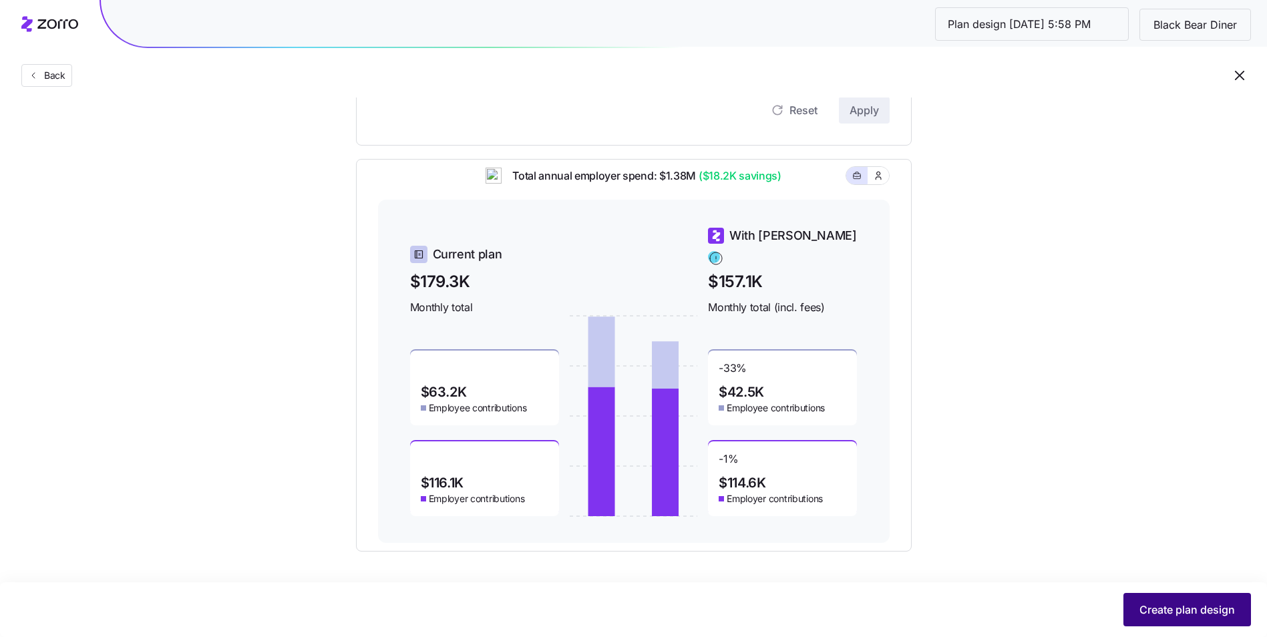
click at [1168, 596] on button "Create plan design" at bounding box center [1187, 609] width 128 height 33
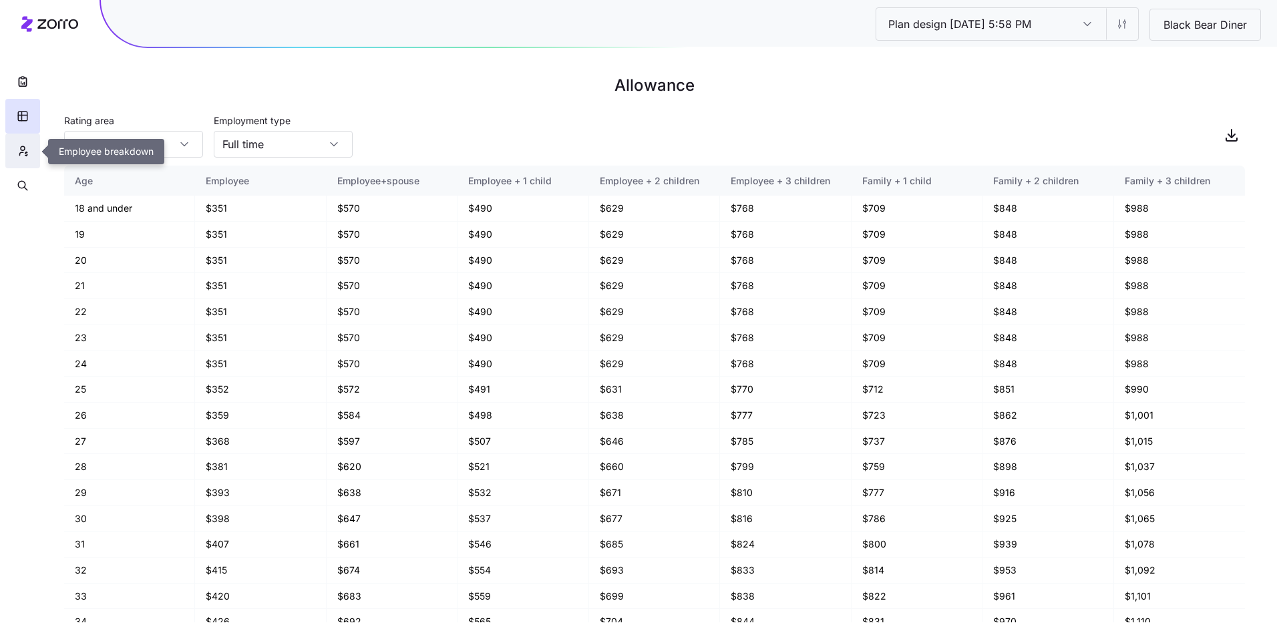
click at [25, 154] on icon "button" at bounding box center [26, 153] width 2 height 3
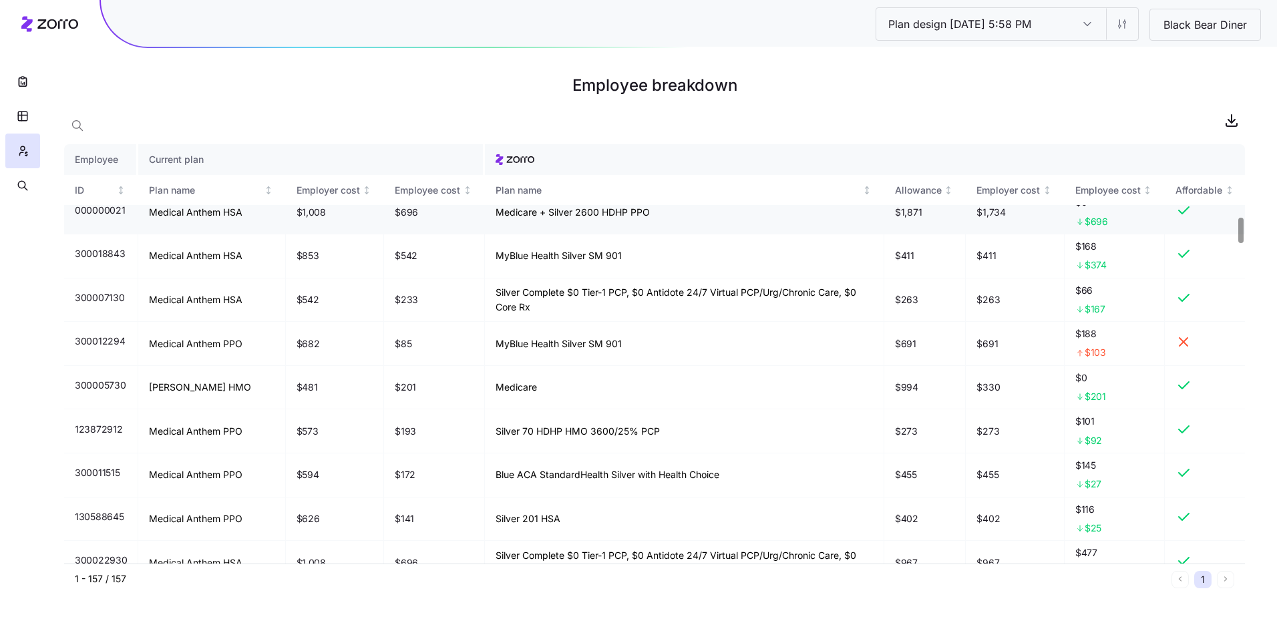
scroll to position [1202, 0]
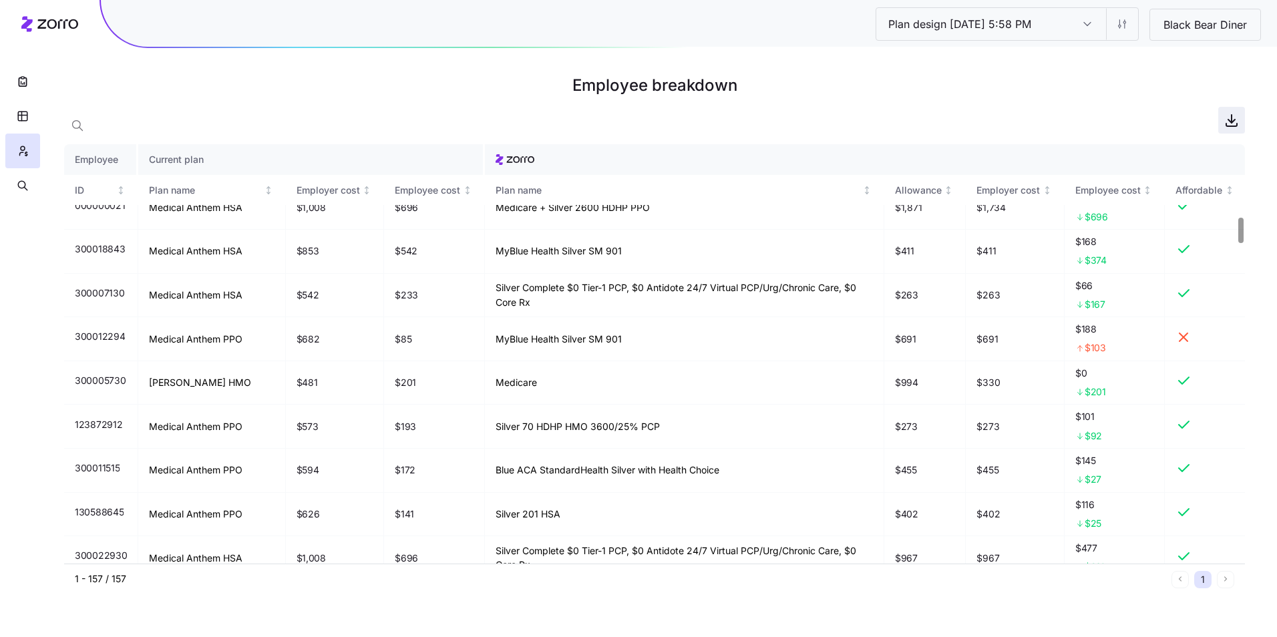
click at [1227, 122] on icon "button" at bounding box center [1231, 120] width 16 height 16
